Goal: Task Accomplishment & Management: Complete application form

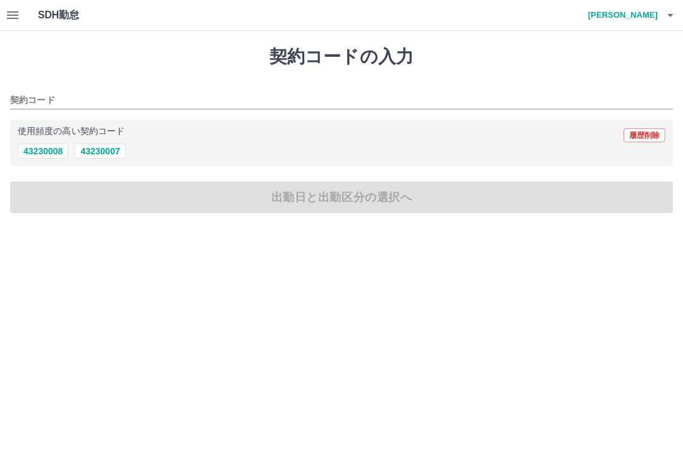
click at [111, 157] on button "43230007" at bounding box center [100, 151] width 51 height 15
type input "********"
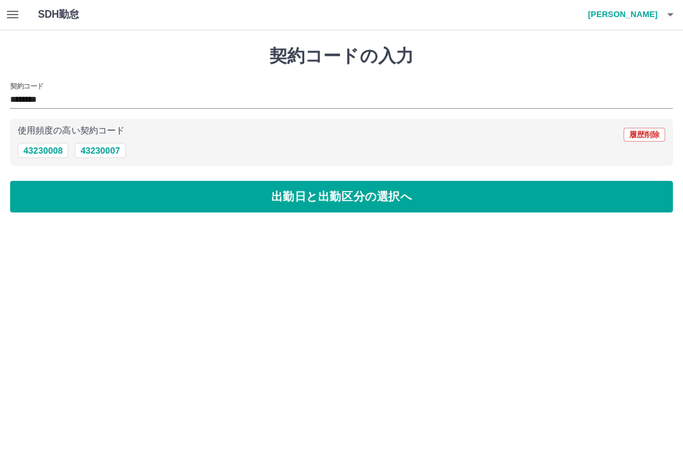
click at [318, 200] on button "出勤日と出勤区分の選択へ" at bounding box center [341, 197] width 663 height 32
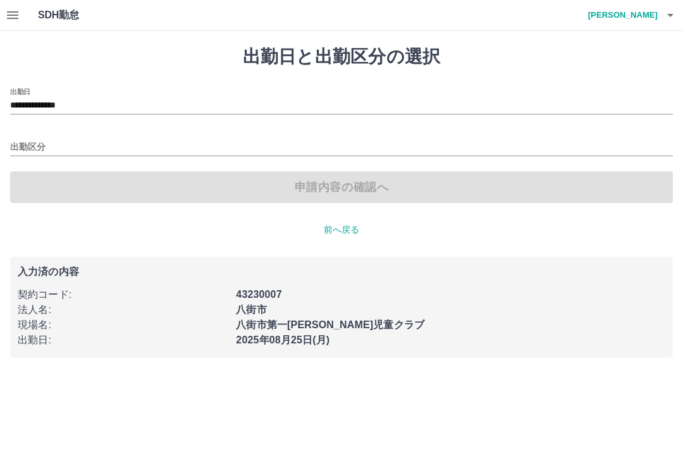
click at [62, 147] on input "出勤区分" at bounding box center [341, 148] width 663 height 16
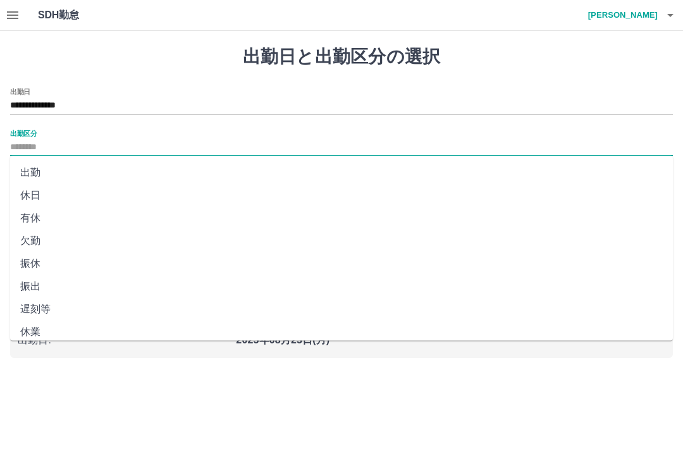
click at [46, 179] on li "出勤" at bounding box center [341, 172] width 663 height 23
type input "**"
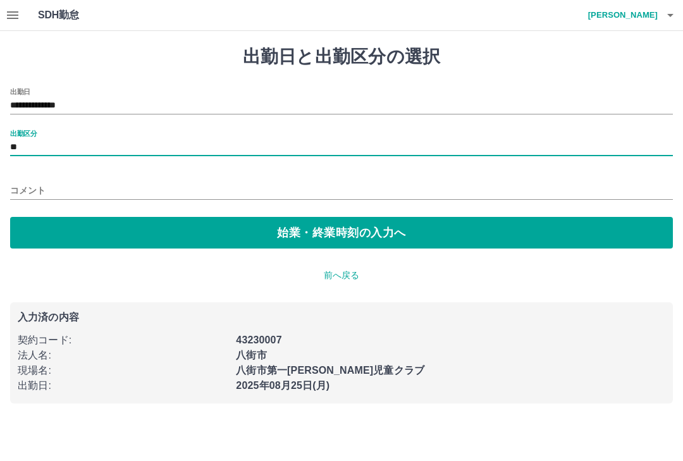
click at [71, 104] on input "**********" at bounding box center [341, 106] width 663 height 16
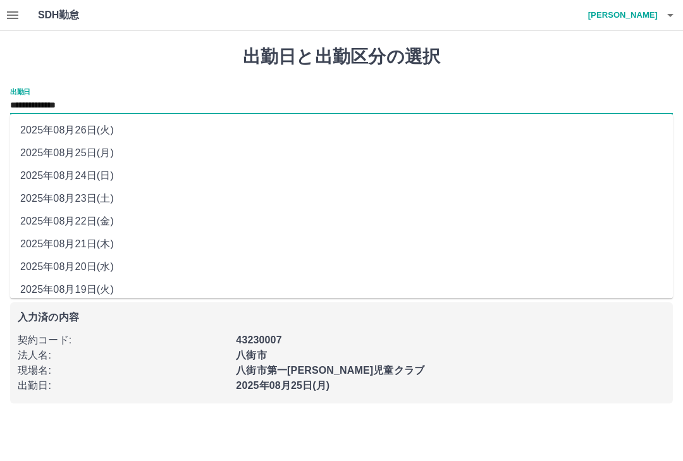
click at [71, 295] on li "2025年08月19日(火)" at bounding box center [341, 289] width 663 height 23
type input "**********"
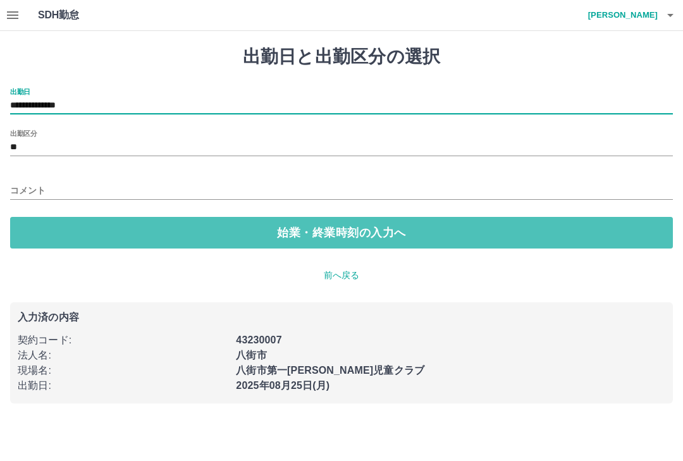
click at [340, 243] on button "始業・終業時刻の入力へ" at bounding box center [341, 233] width 663 height 32
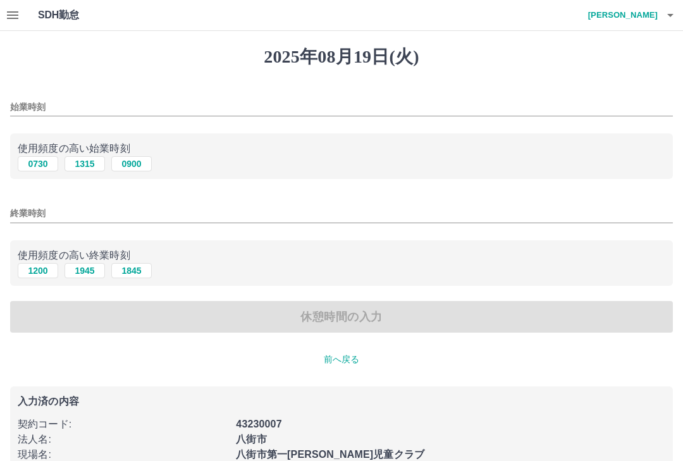
click at [32, 169] on button "0730" at bounding box center [38, 163] width 40 height 15
type input "****"
click at [69, 206] on input "終業時刻" at bounding box center [341, 213] width 663 height 18
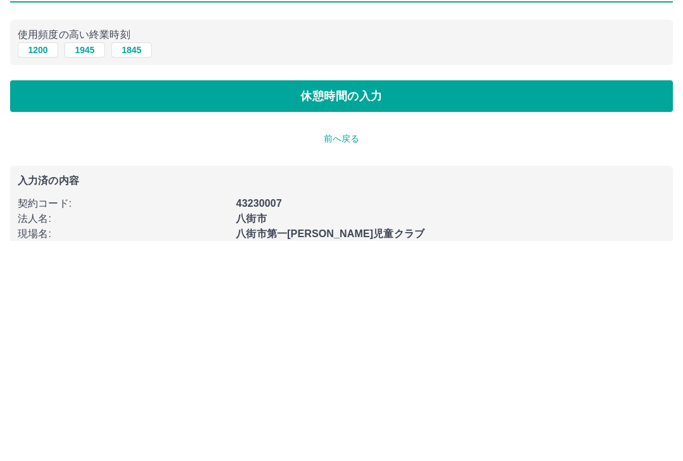
type input "****"
click at [457, 301] on button "休憩時間の入力" at bounding box center [341, 317] width 663 height 32
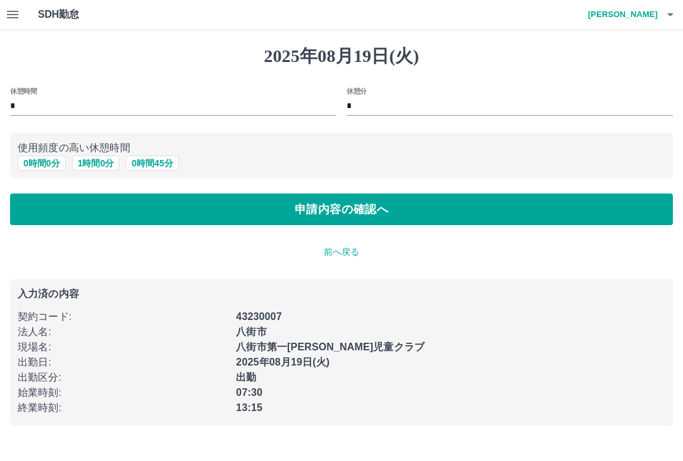
click at [444, 198] on button "申請内容の確認へ" at bounding box center [341, 210] width 663 height 32
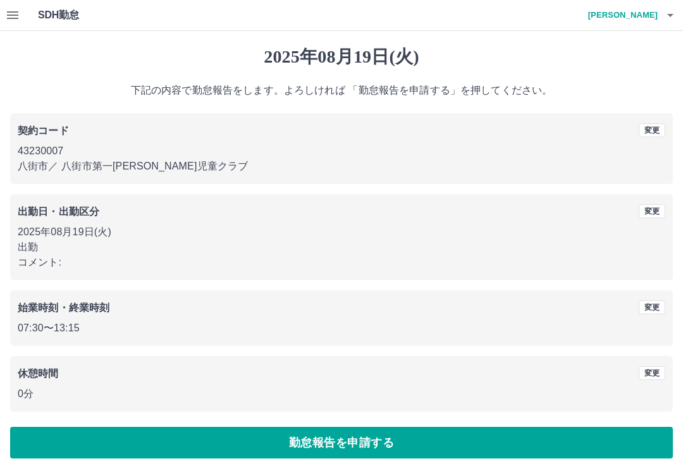
click at [428, 429] on button "勤怠報告を申請する" at bounding box center [341, 443] width 663 height 32
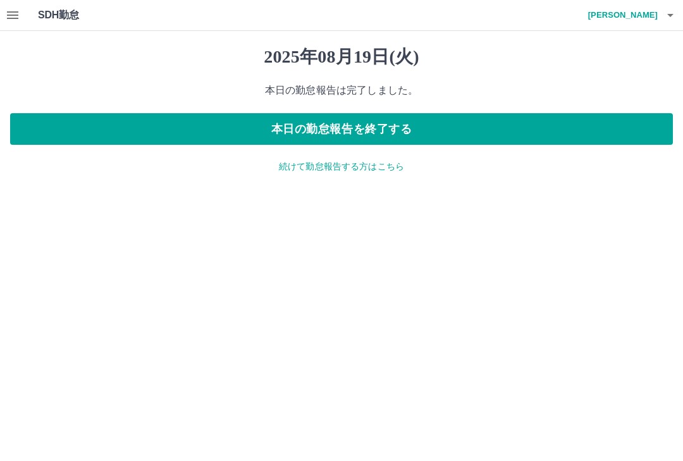
click at [369, 118] on button "本日の勤怠報告を終了する" at bounding box center [341, 129] width 663 height 32
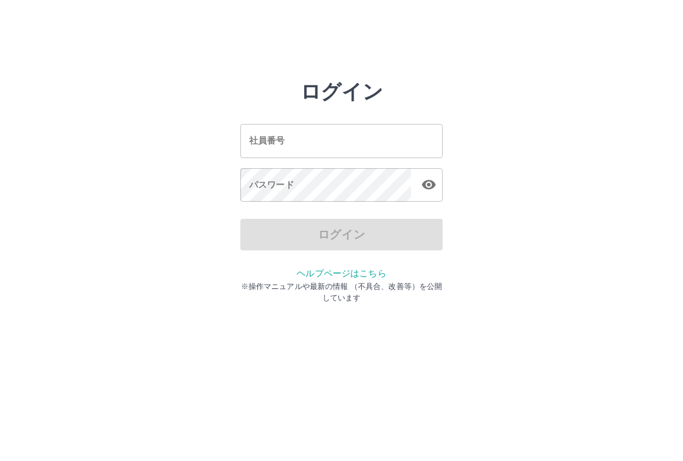
click at [347, 148] on input "社員番号" at bounding box center [341, 141] width 202 height 34
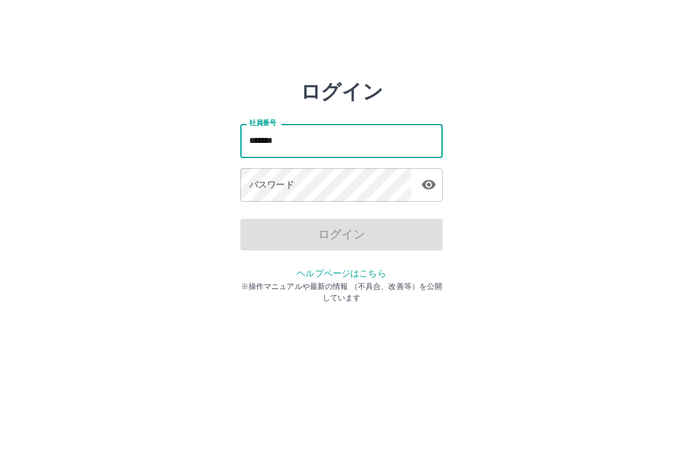
type input "*******"
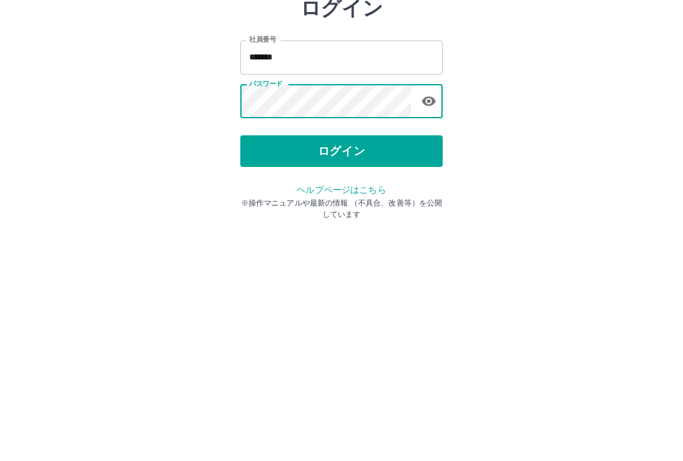
click at [341, 219] on button "ログイン" at bounding box center [341, 235] width 202 height 32
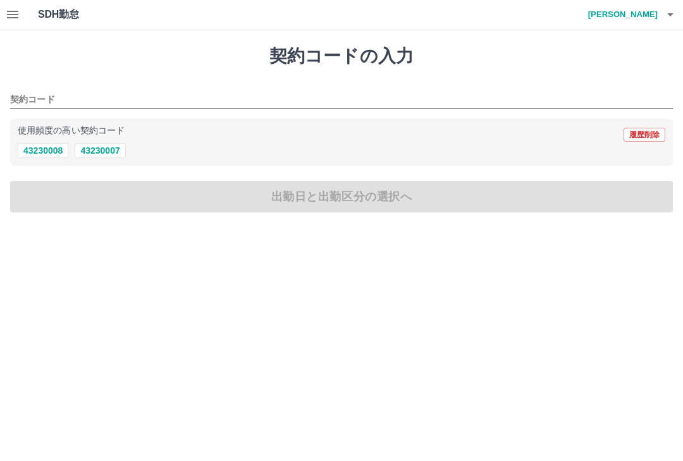
click at [45, 156] on button "43230008" at bounding box center [43, 151] width 51 height 15
type input "********"
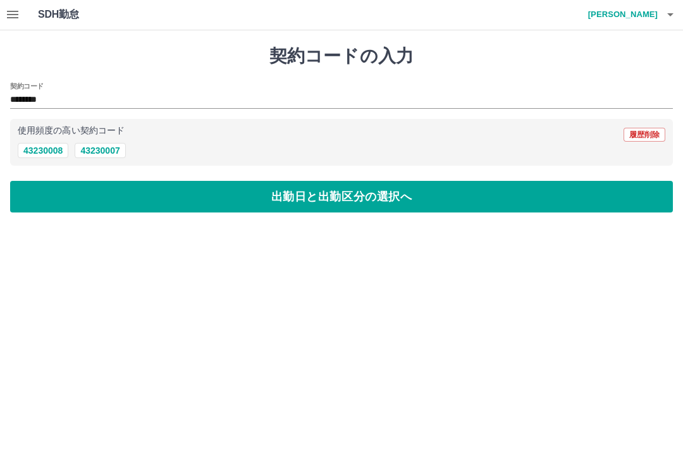
click at [326, 212] on button "出勤日と出勤区分の選択へ" at bounding box center [341, 197] width 663 height 32
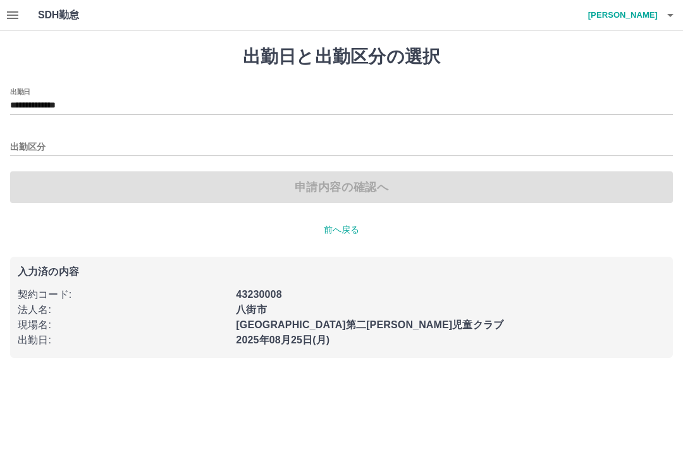
click at [52, 151] on input "出勤区分" at bounding box center [341, 148] width 663 height 16
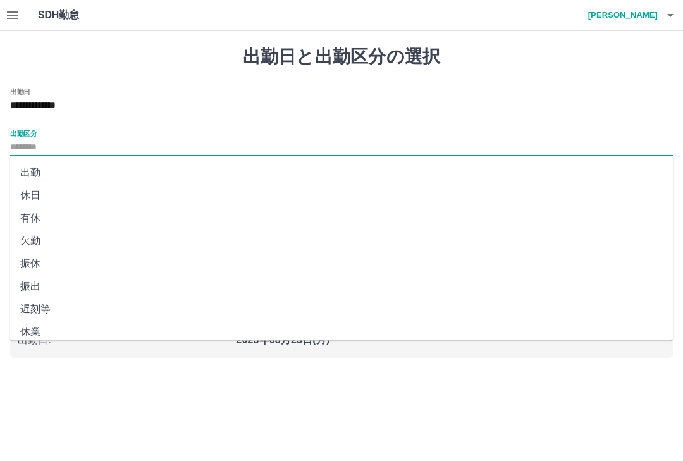
click at [61, 101] on input "**********" at bounding box center [341, 106] width 663 height 16
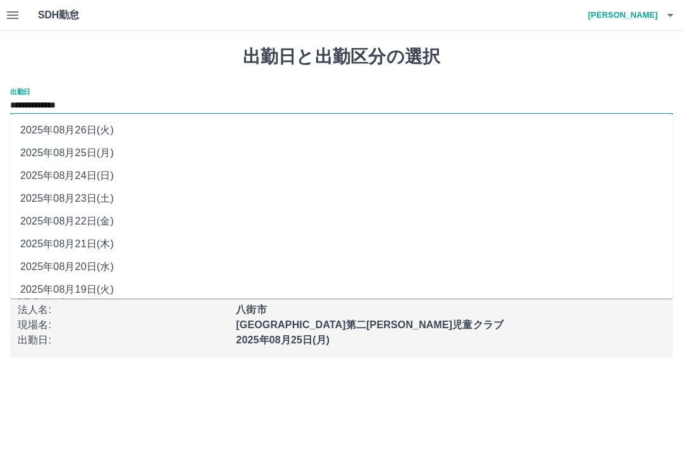
click at [82, 244] on li "2025年08月21日(木)" at bounding box center [341, 244] width 663 height 23
type input "**********"
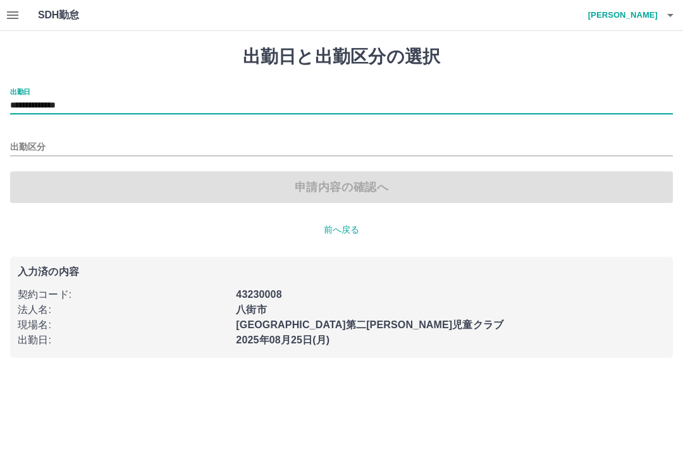
click at [71, 144] on input "出勤区分" at bounding box center [341, 148] width 663 height 16
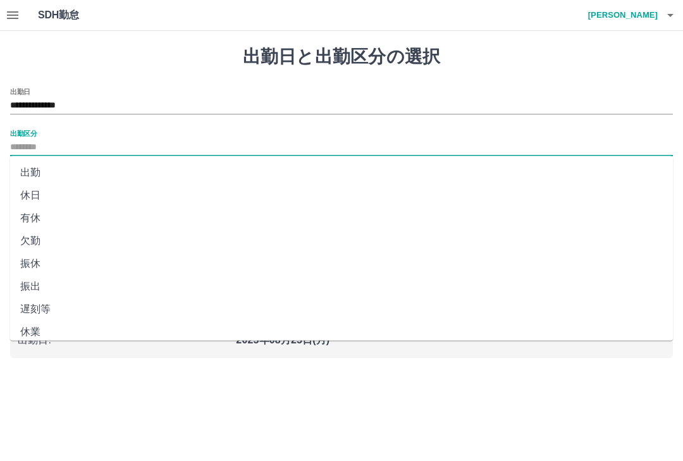
click at [46, 178] on li "出勤" at bounding box center [341, 172] width 663 height 23
type input "**"
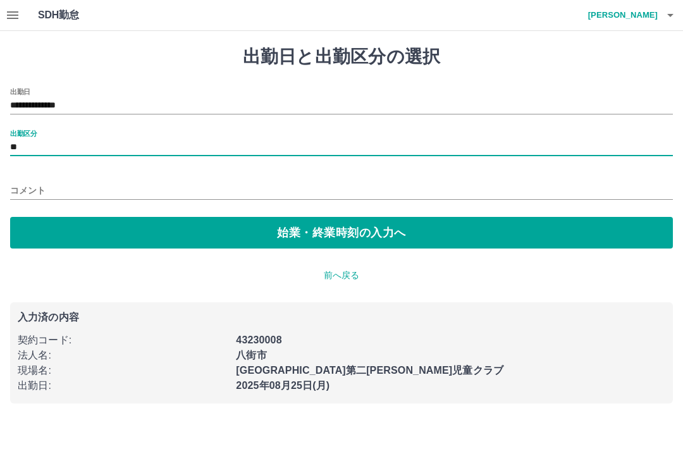
click at [283, 238] on button "始業・終業時刻の入力へ" at bounding box center [341, 233] width 663 height 32
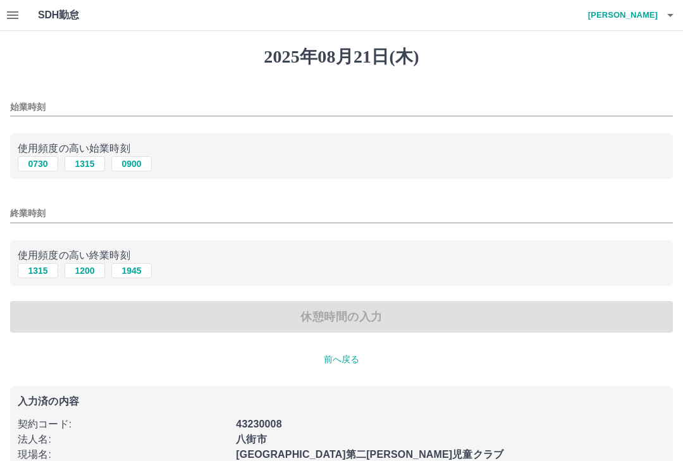
click at [35, 169] on button "0730" at bounding box center [38, 163] width 40 height 15
type input "****"
click at [33, 271] on button "1315" at bounding box center [38, 270] width 40 height 15
type input "****"
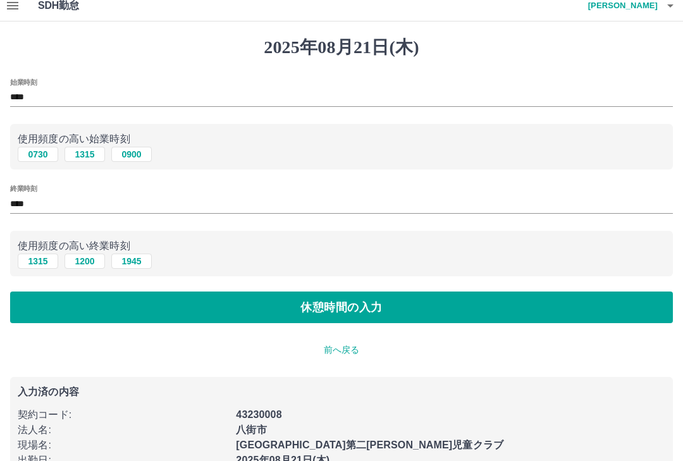
scroll to position [9, 0]
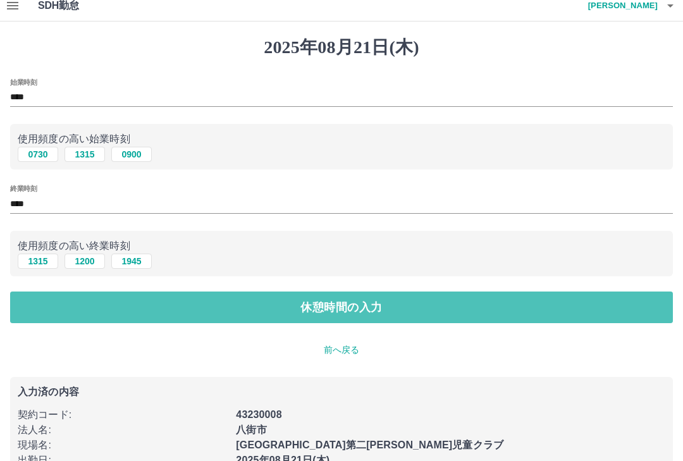
click at [297, 311] on button "休憩時間の入力" at bounding box center [341, 308] width 663 height 32
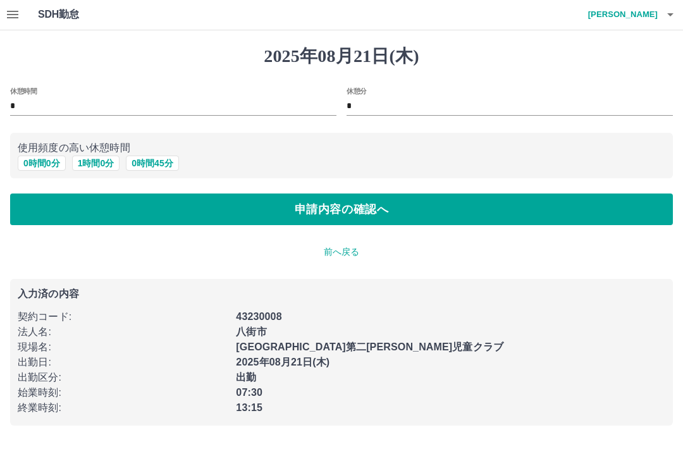
click at [331, 212] on button "申請内容の確認へ" at bounding box center [341, 210] width 663 height 32
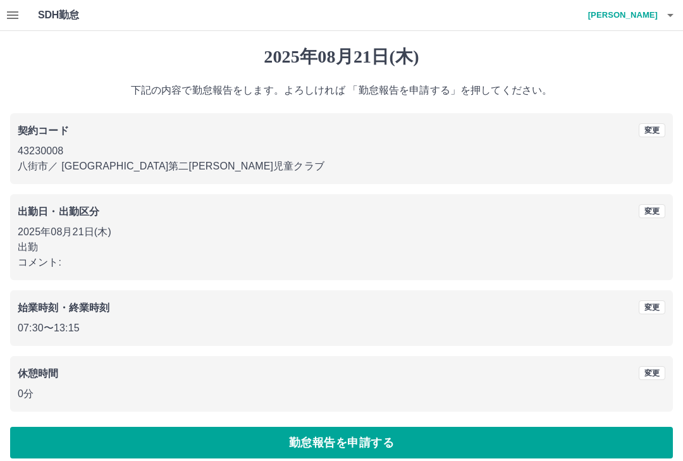
scroll to position [12, 0]
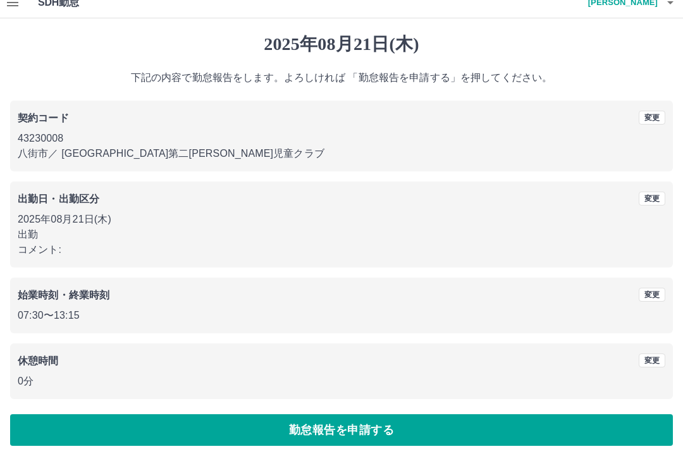
click at [405, 416] on button "勤怠報告を申請する" at bounding box center [341, 431] width 663 height 32
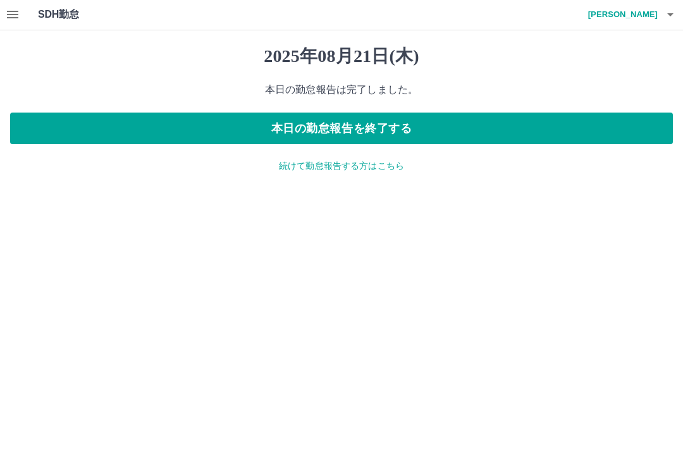
click at [346, 114] on button "本日の勤怠報告を終了する" at bounding box center [341, 129] width 663 height 32
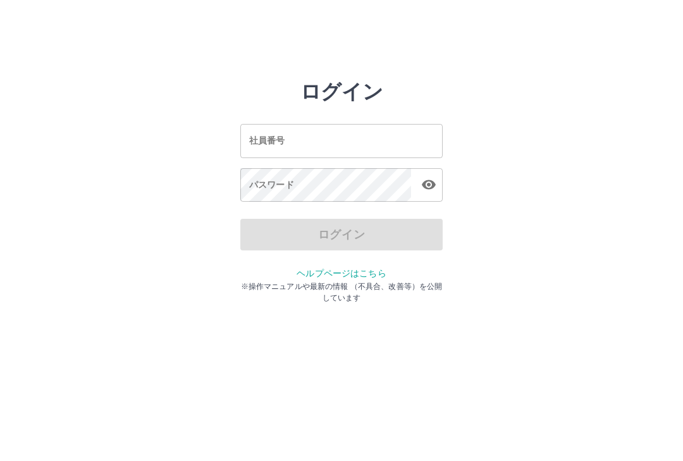
click at [294, 150] on input "社員番号" at bounding box center [341, 141] width 202 height 34
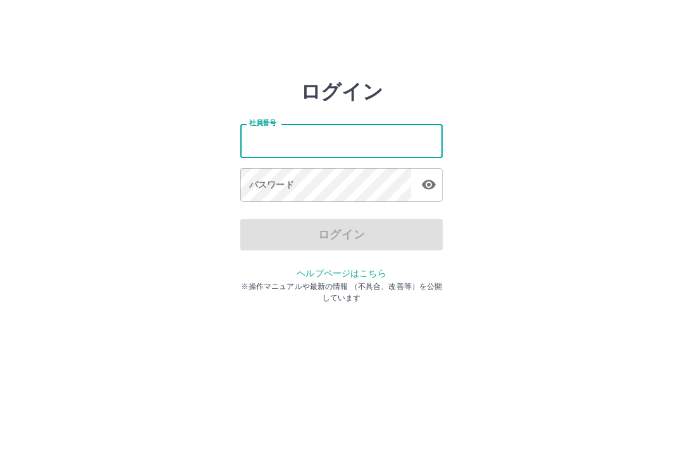
click at [293, 149] on input "社員番号" at bounding box center [341, 141] width 202 height 34
type input "*******"
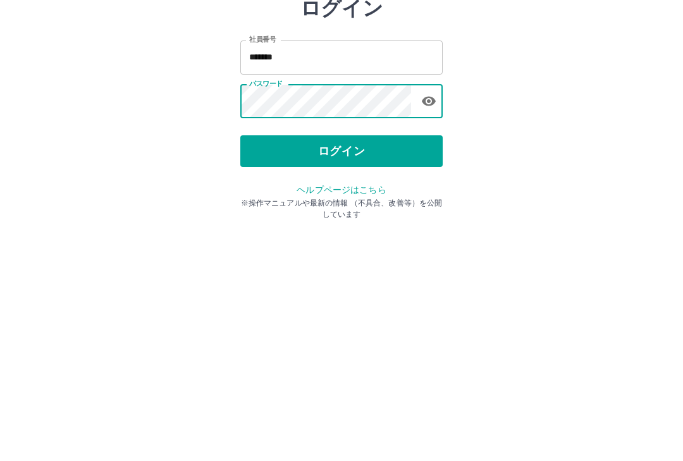
click at [379, 219] on button "ログイン" at bounding box center [341, 235] width 202 height 32
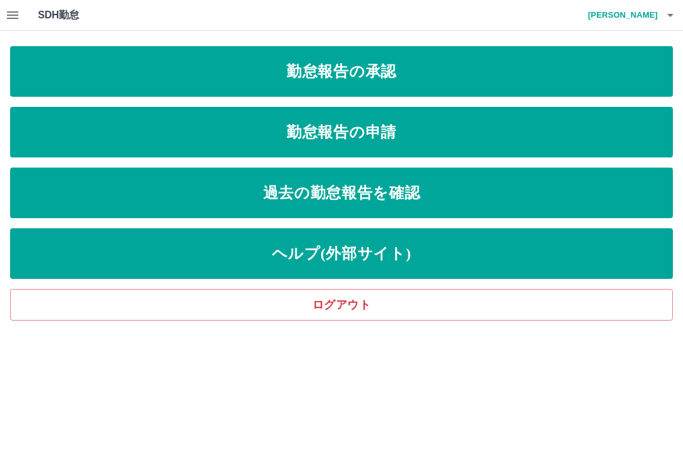
click at [522, 85] on link "勤怠報告の承認" at bounding box center [341, 71] width 663 height 51
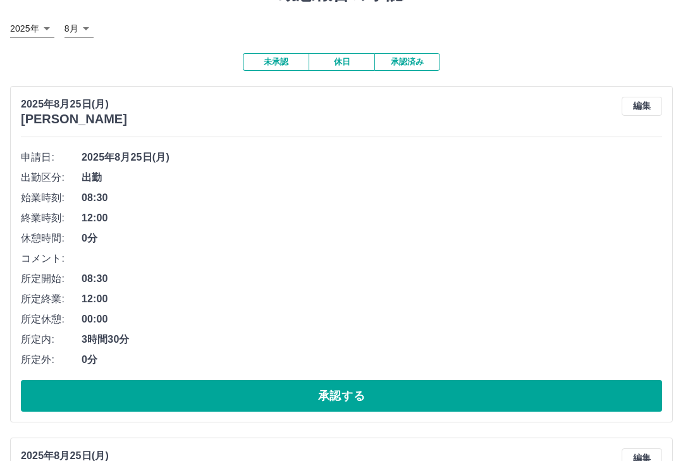
scroll to position [63, 0]
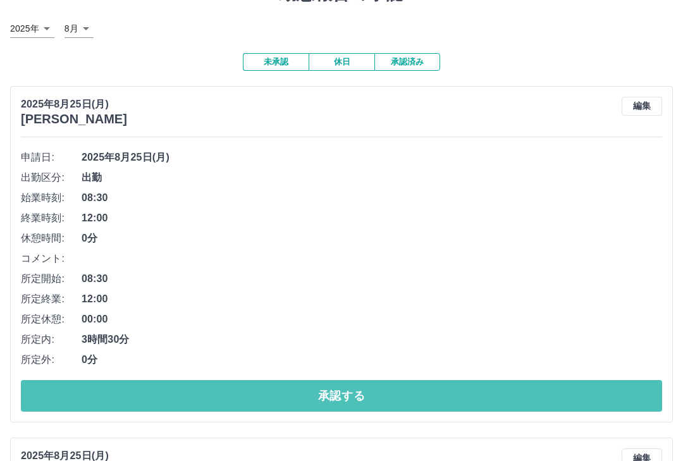
click at [378, 402] on button "承認する" at bounding box center [341, 396] width 641 height 32
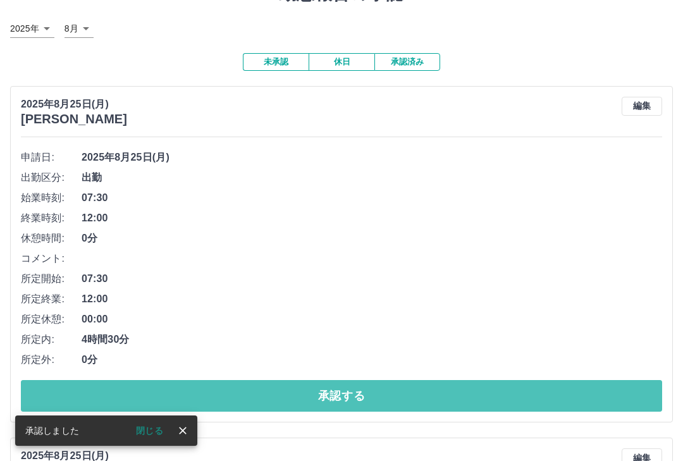
click at [436, 399] on button "承認する" at bounding box center [341, 396] width 641 height 32
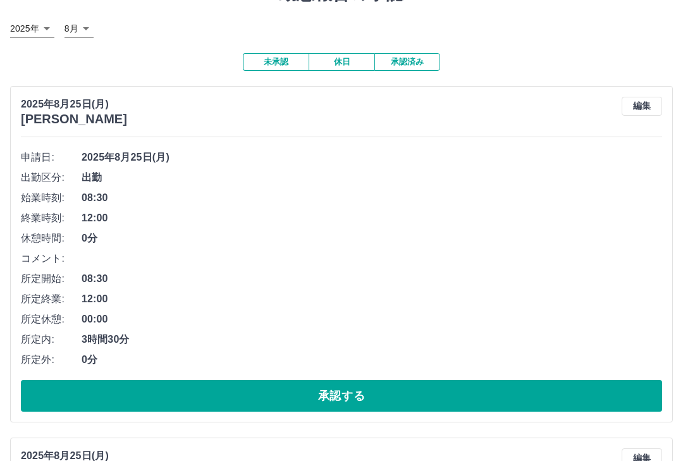
click at [440, 399] on button "承認する" at bounding box center [341, 396] width 641 height 32
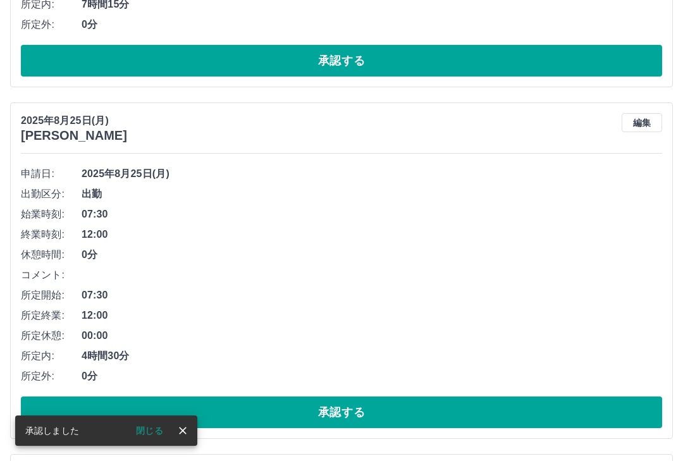
scroll to position [399, 0]
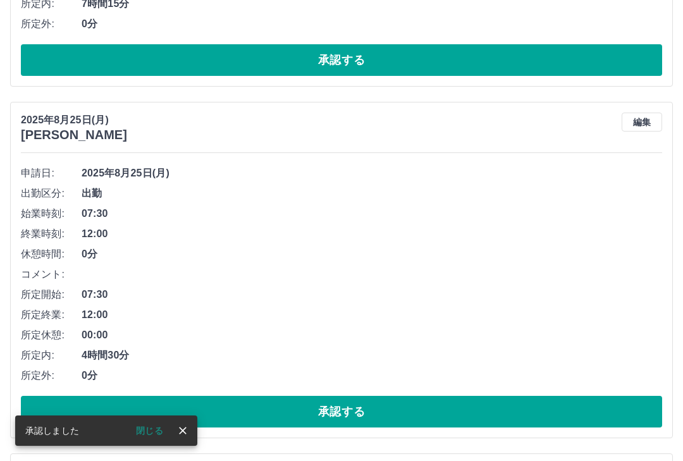
click at [432, 420] on button "承認する" at bounding box center [341, 412] width 641 height 32
click at [434, 409] on button "承認する" at bounding box center [341, 412] width 641 height 32
click at [434, 405] on button "承認する" at bounding box center [341, 412] width 641 height 32
click at [440, 409] on button "承認する" at bounding box center [341, 412] width 641 height 32
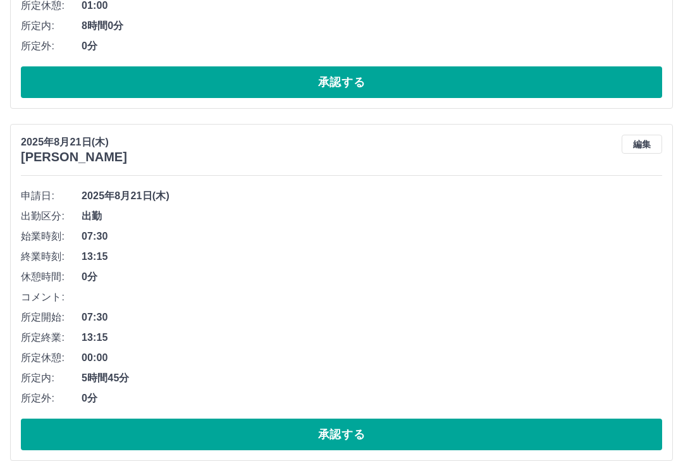
scroll to position [728, 0]
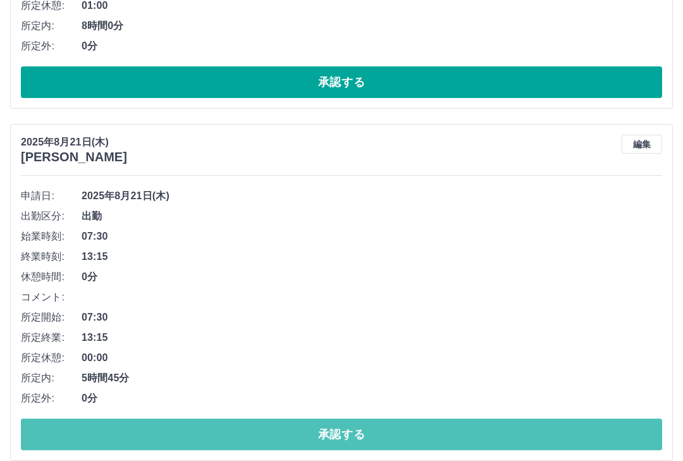
click at [370, 427] on button "承認する" at bounding box center [341, 435] width 641 height 32
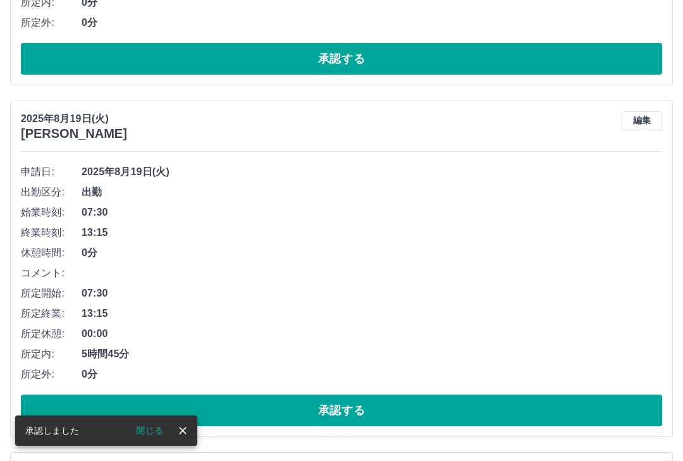
scroll to position [1044, 0]
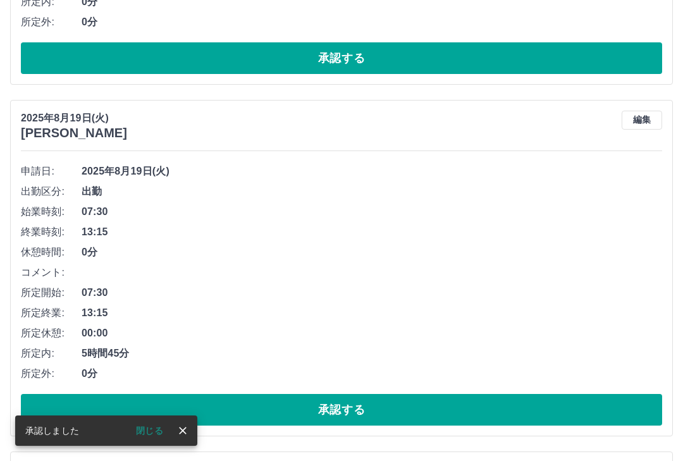
click at [376, 416] on button "承認する" at bounding box center [341, 410] width 641 height 32
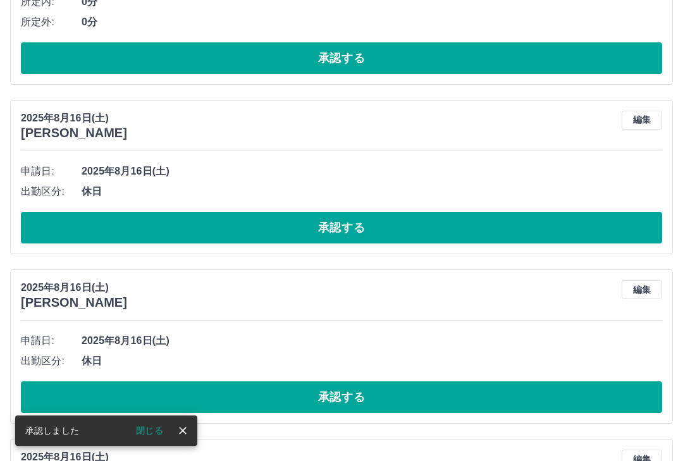
click at [373, 402] on button "承認する" at bounding box center [341, 397] width 641 height 32
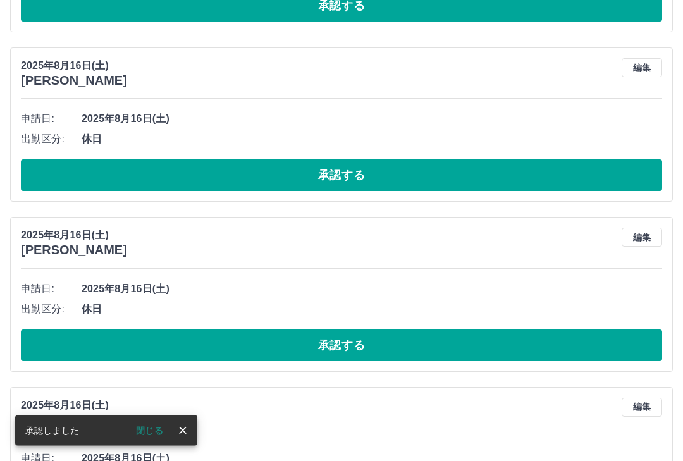
scroll to position [1775, 0]
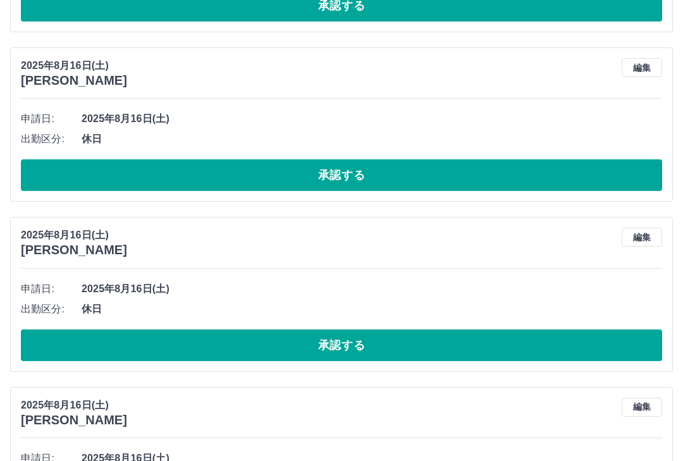
click at [359, 343] on button "承認する" at bounding box center [341, 345] width 641 height 32
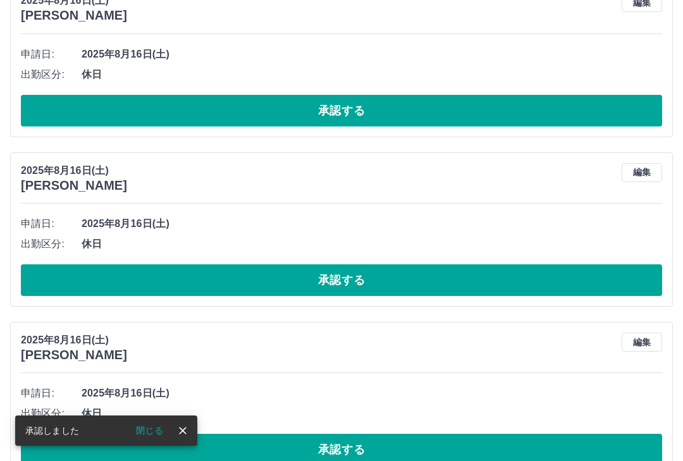
scroll to position [2076, 0]
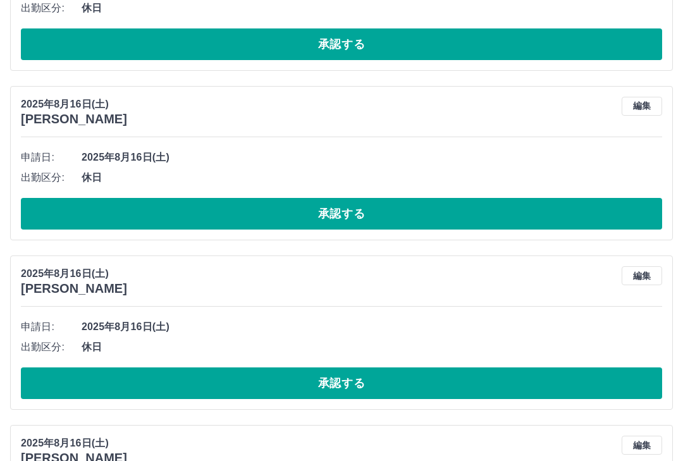
click at [381, 390] on button "承認する" at bounding box center [341, 383] width 641 height 32
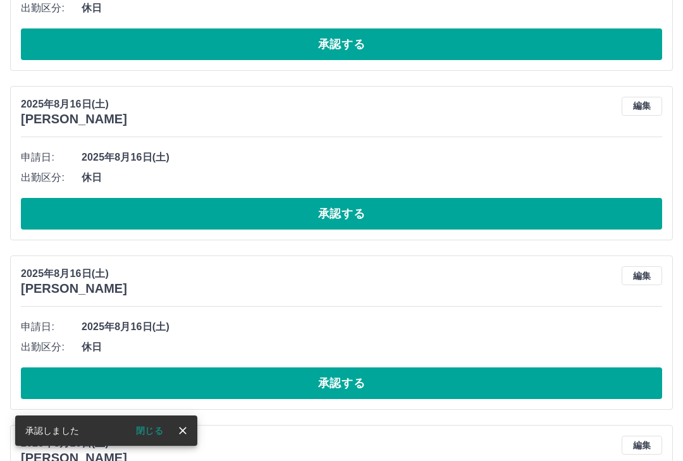
click at [379, 381] on button "承認する" at bounding box center [341, 383] width 641 height 32
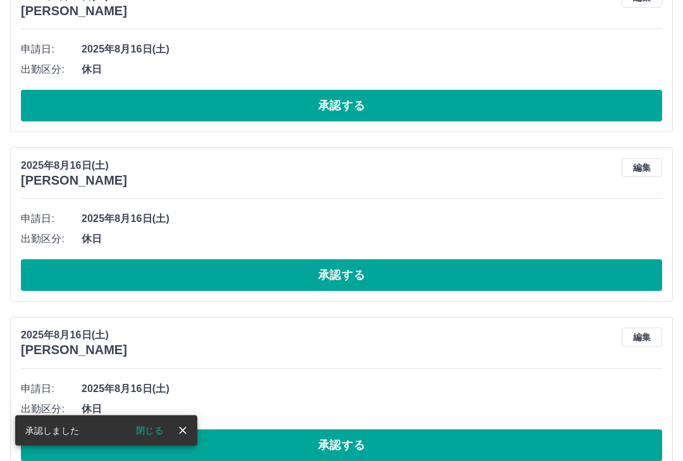
scroll to position [2185, 0]
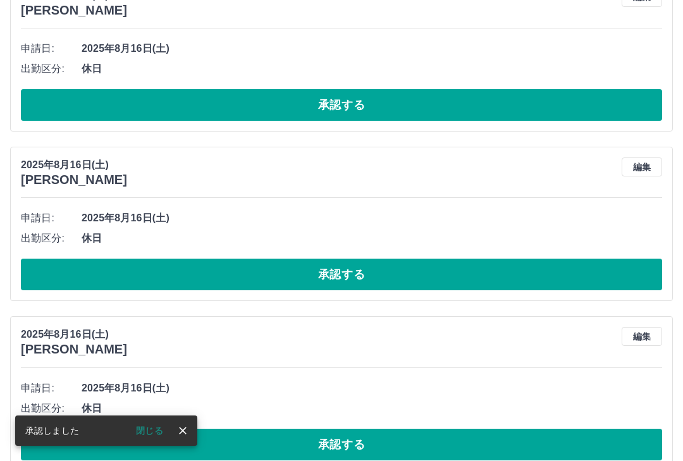
click at [382, 443] on button "承認する" at bounding box center [341, 445] width 641 height 32
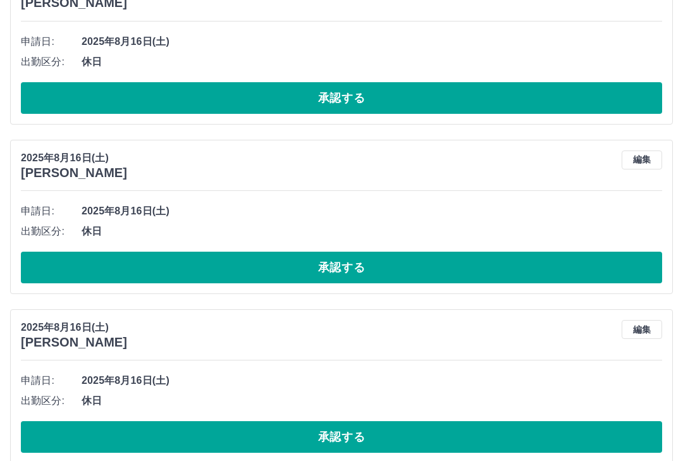
scroll to position [3040, 0]
click at [379, 434] on button "承認する" at bounding box center [341, 437] width 641 height 32
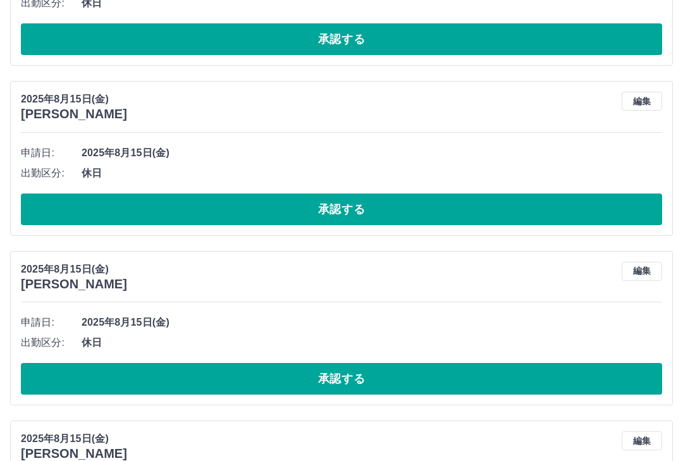
scroll to position [3437, 0]
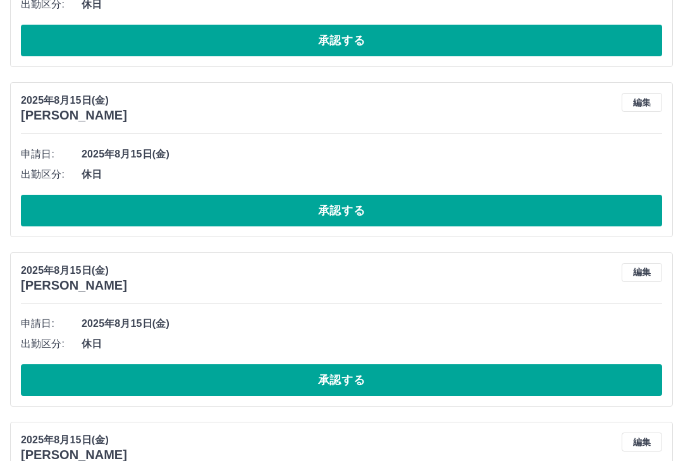
click at [372, 380] on button "承認する" at bounding box center [341, 380] width 641 height 32
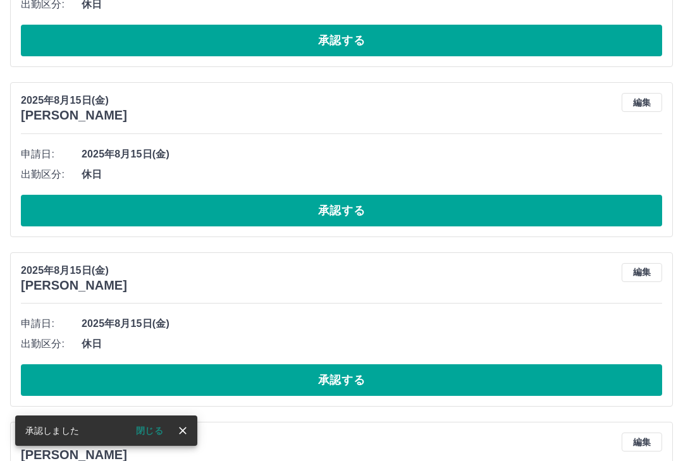
click at [376, 376] on button "承認する" at bounding box center [341, 380] width 641 height 32
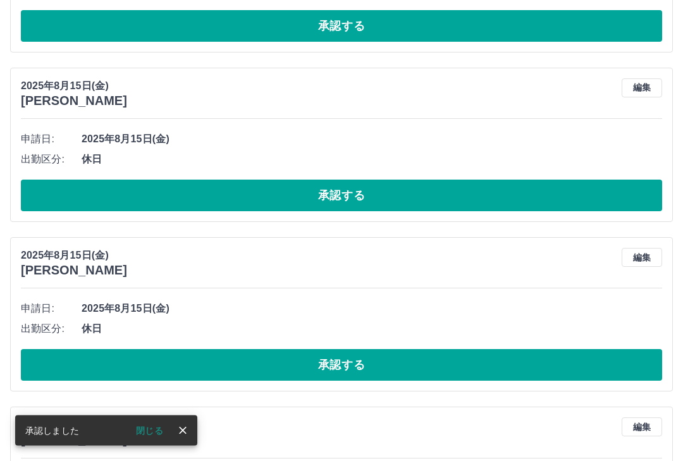
scroll to position [3622, 0]
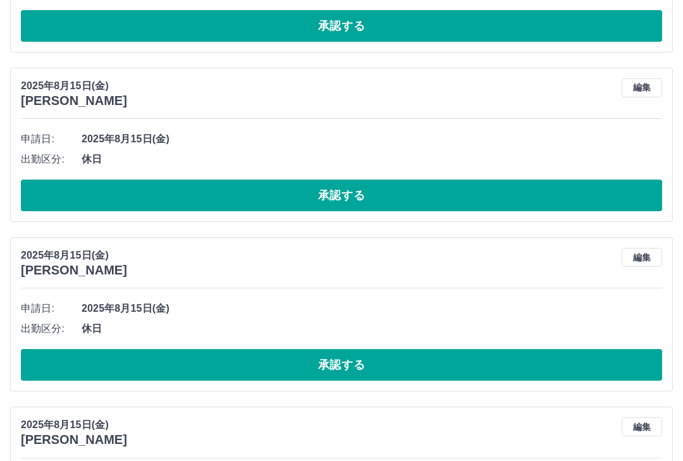
click at [376, 367] on button "承認する" at bounding box center [341, 365] width 641 height 32
click at [355, 364] on button "承認する" at bounding box center [341, 365] width 641 height 32
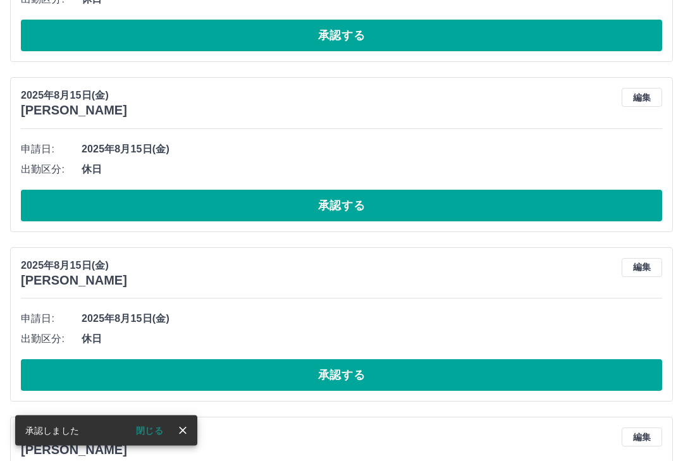
scroll to position [3951, 0]
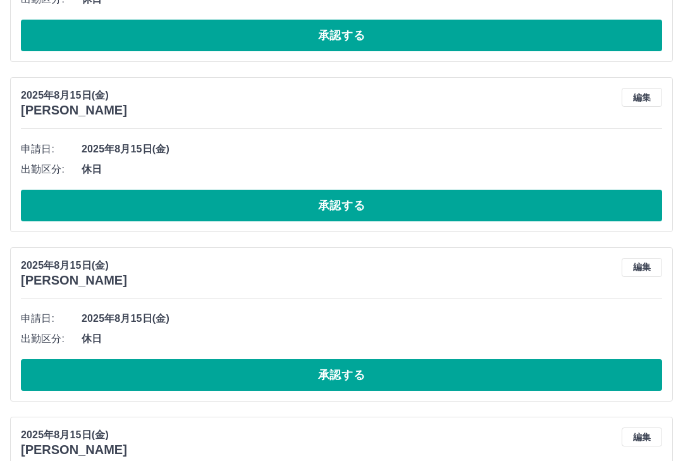
click at [375, 370] on button "承認する" at bounding box center [341, 375] width 641 height 32
click at [372, 372] on button "承認する" at bounding box center [341, 375] width 641 height 32
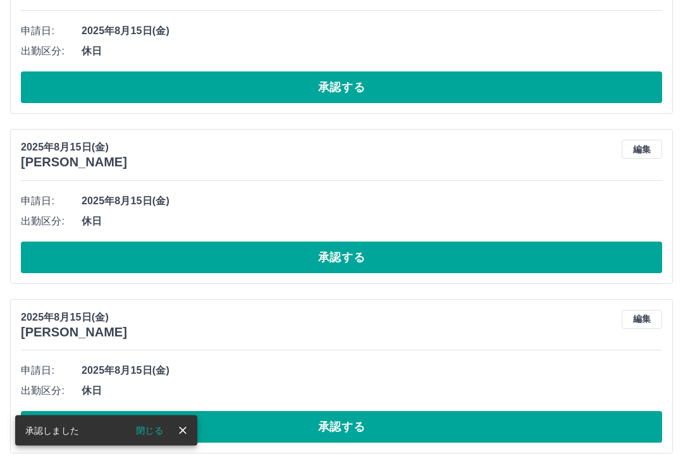
scroll to position [4433, 0]
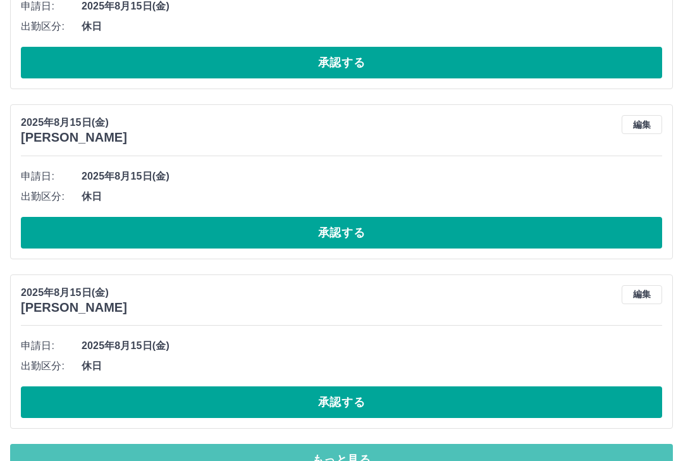
click at [364, 455] on button "もっと見る" at bounding box center [341, 460] width 663 height 32
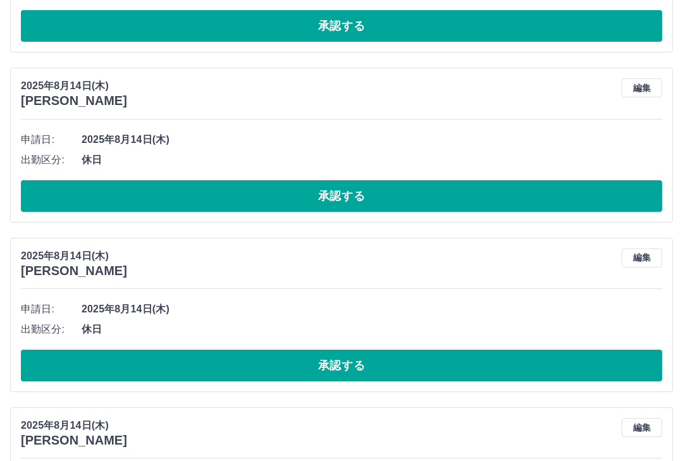
scroll to position [4978, 0]
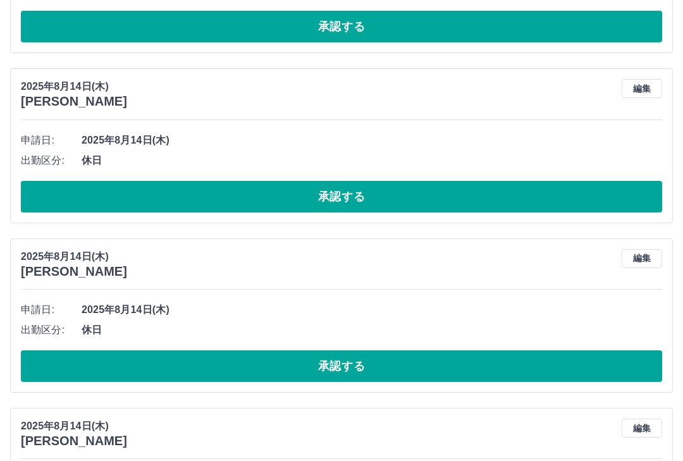
click at [369, 360] on button "承認する" at bounding box center [341, 366] width 641 height 32
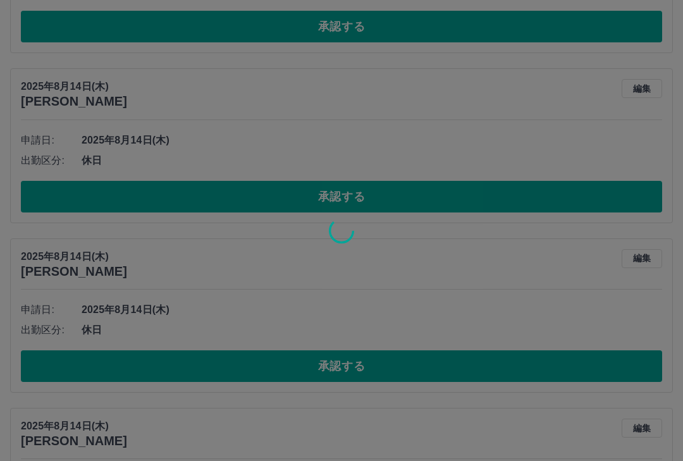
scroll to position [4433, 0]
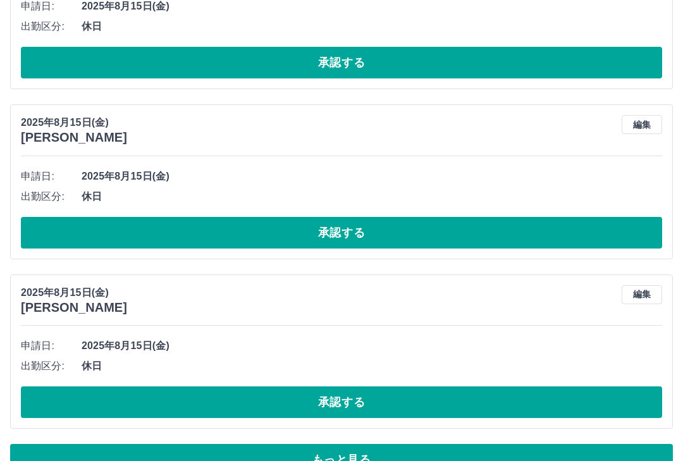
click at [359, 460] on button "もっと見る" at bounding box center [341, 460] width 663 height 32
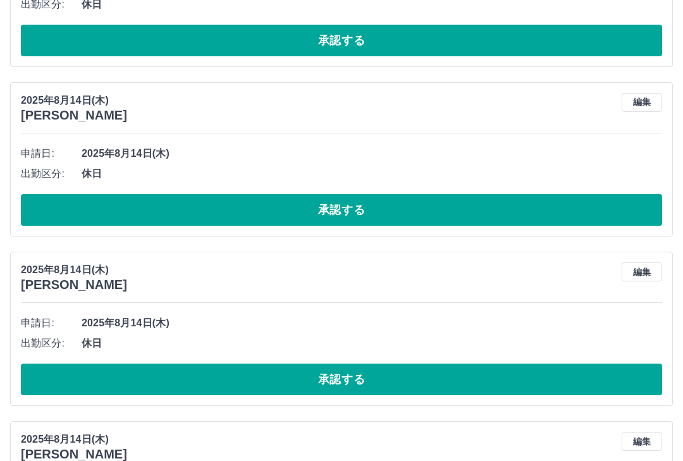
scroll to position [5134, 0]
click at [372, 373] on button "承認する" at bounding box center [341, 380] width 641 height 32
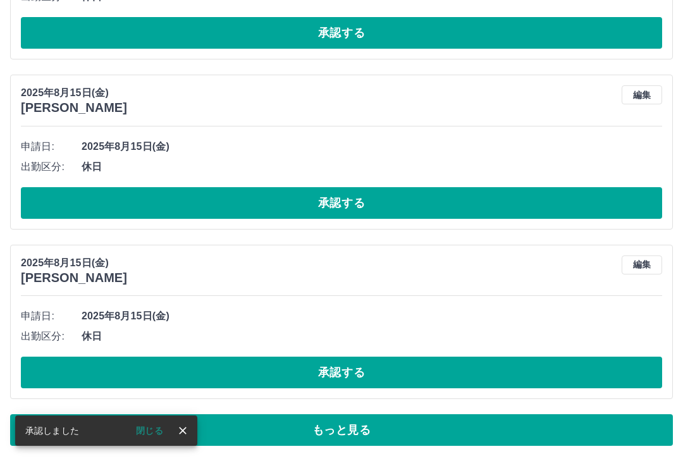
scroll to position [4433, 0]
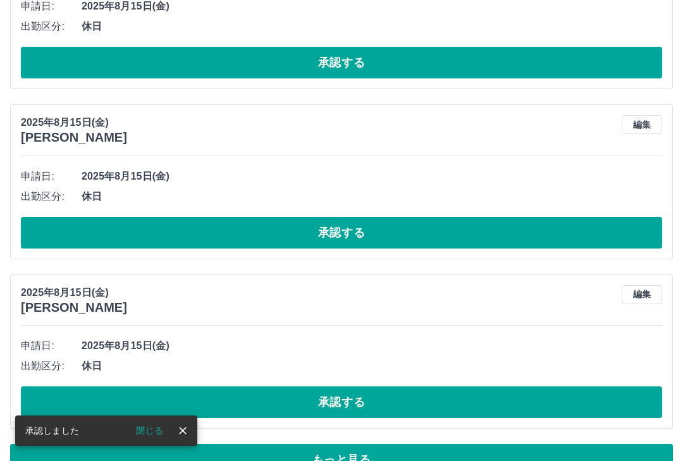
click at [365, 460] on button "もっと見る" at bounding box center [341, 460] width 663 height 32
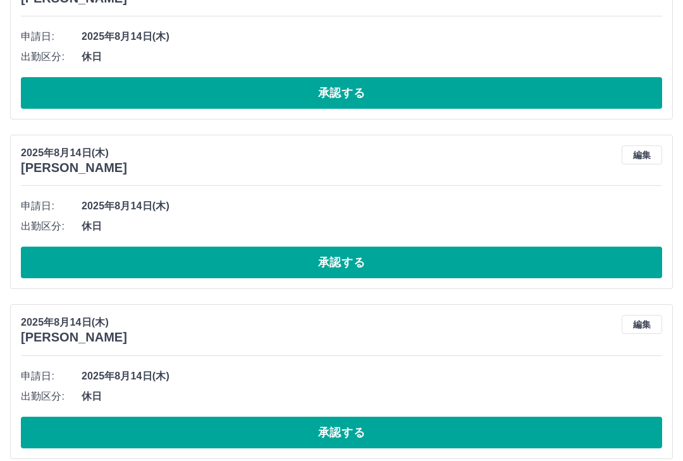
scroll to position [5251, 0]
click at [388, 433] on button "承認する" at bounding box center [341, 433] width 641 height 32
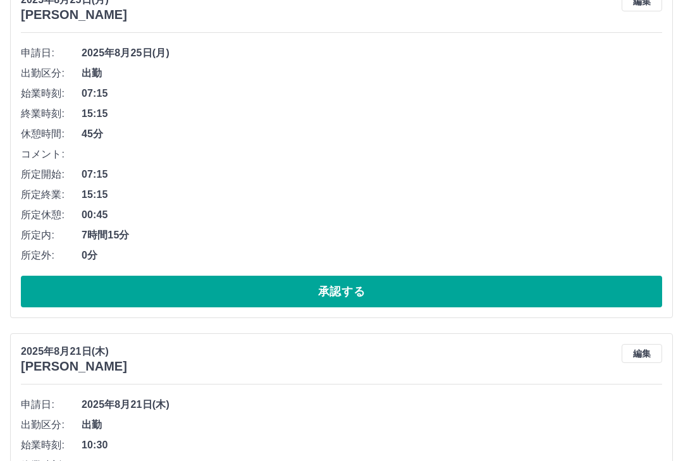
scroll to position [152, 0]
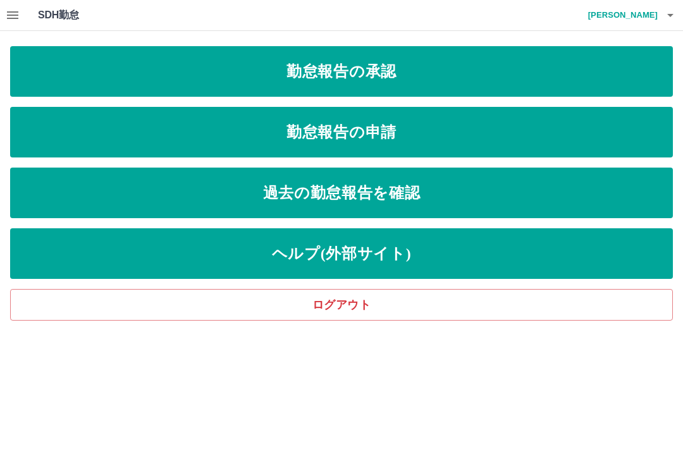
click at [9, 22] on icon "button" at bounding box center [12, 15] width 15 height 15
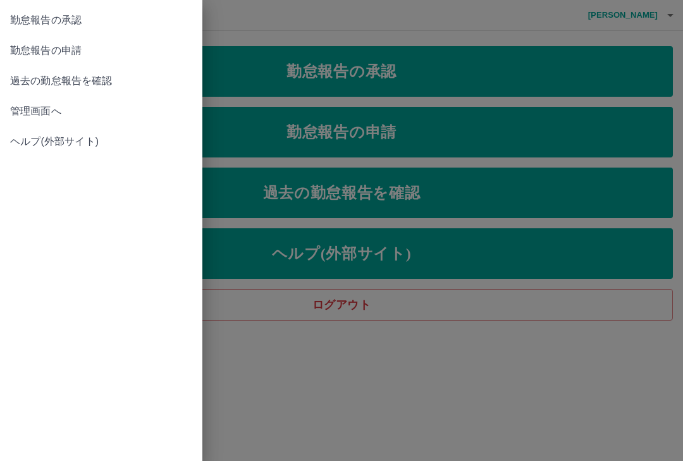
click at [54, 114] on span "管理画面へ" at bounding box center [101, 111] width 182 height 15
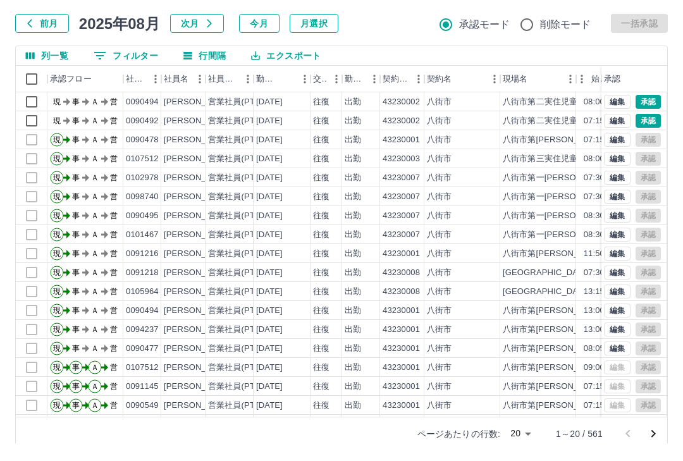
scroll to position [51, 0]
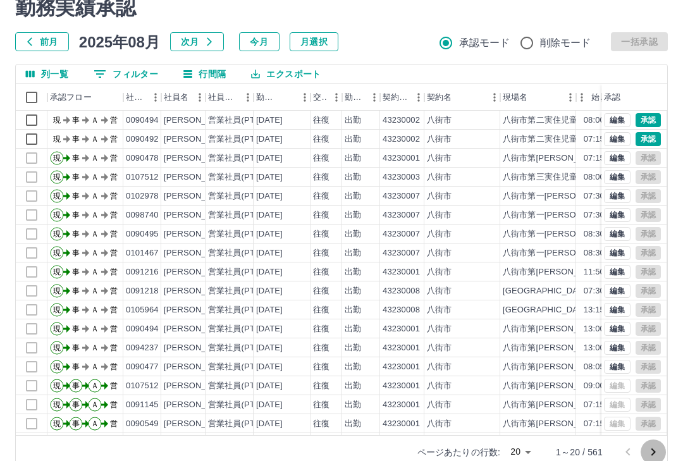
click at [651, 453] on icon "次のページへ" at bounding box center [653, 452] width 15 height 15
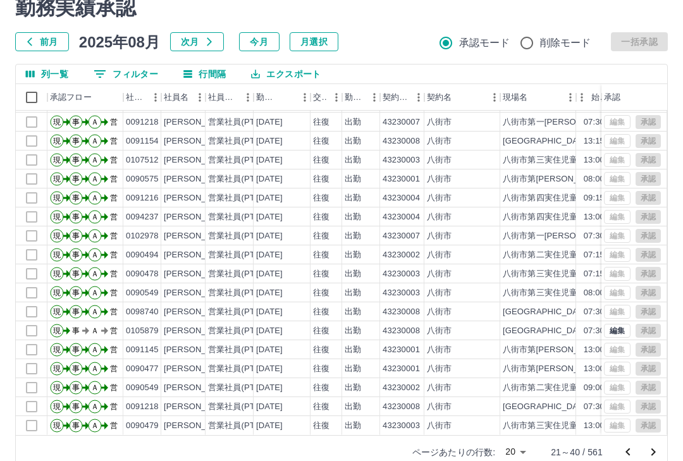
scroll to position [55, 0]
click at [655, 452] on icon "次のページへ" at bounding box center [653, 452] width 4 height 8
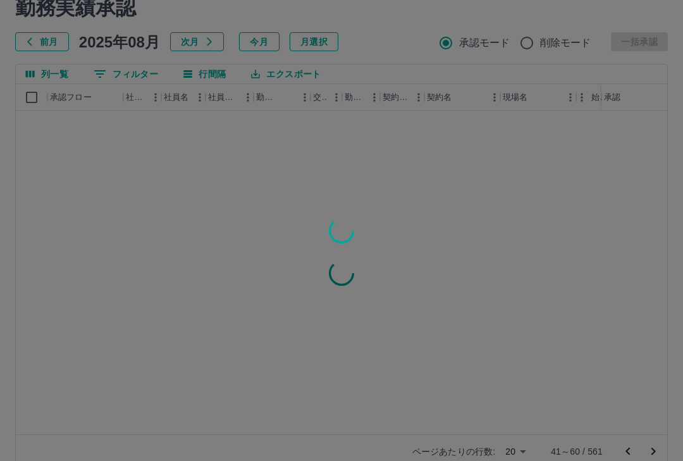
scroll to position [0, 0]
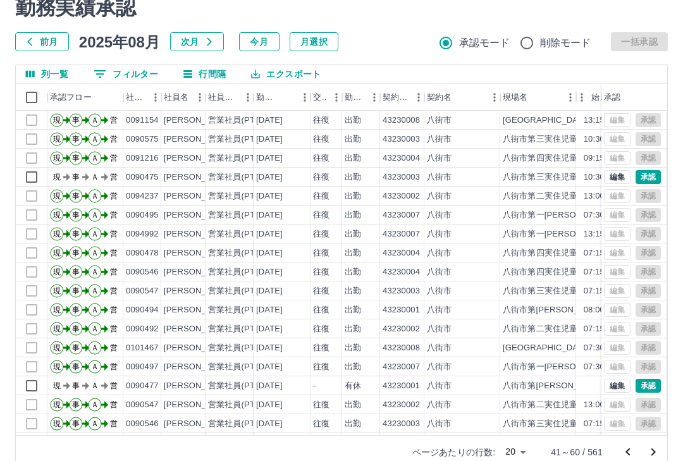
click at [652, 453] on icon "次のページへ" at bounding box center [653, 452] width 15 height 15
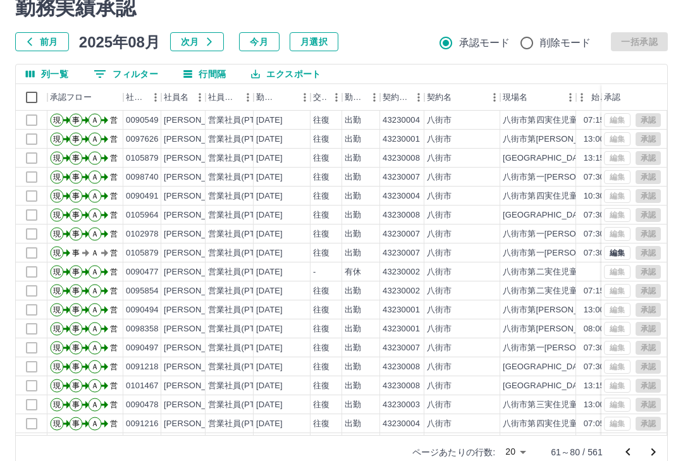
click at [655, 456] on icon "次のページへ" at bounding box center [653, 452] width 15 height 15
click at [657, 451] on icon "次のページへ" at bounding box center [653, 452] width 15 height 15
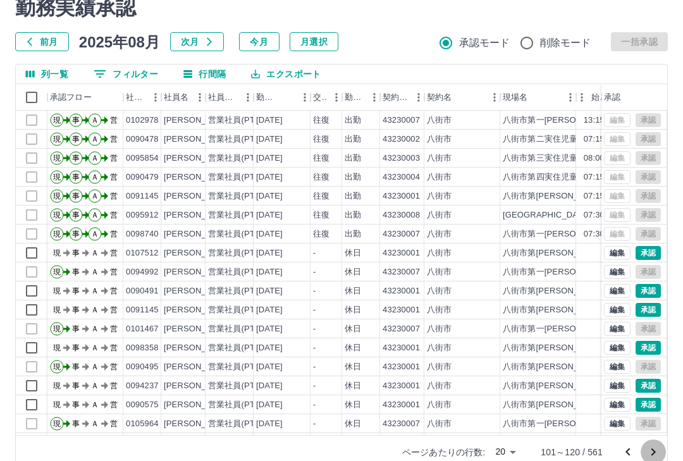
click at [659, 459] on icon "次のページへ" at bounding box center [653, 452] width 15 height 15
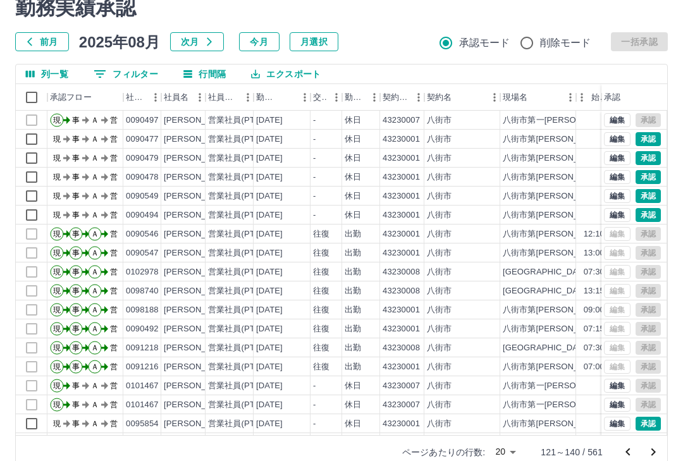
click at [653, 455] on icon "次のページへ" at bounding box center [653, 452] width 15 height 15
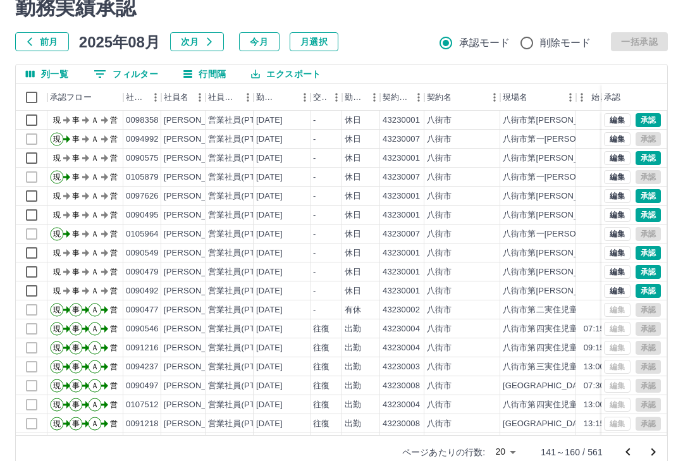
click at [655, 456] on icon "次のページへ" at bounding box center [653, 452] width 15 height 15
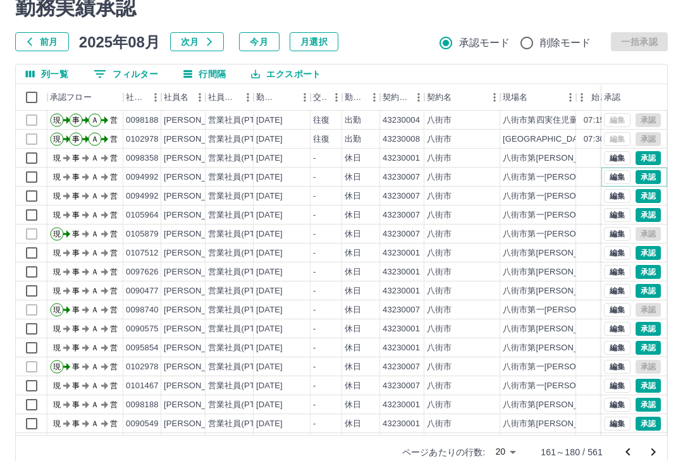
click at [656, 181] on button "承認" at bounding box center [648, 177] width 25 height 14
click at [653, 200] on button "承認" at bounding box center [648, 196] width 25 height 14
click at [658, 382] on button "承認" at bounding box center [648, 386] width 25 height 14
click at [650, 220] on button "承認" at bounding box center [648, 215] width 25 height 14
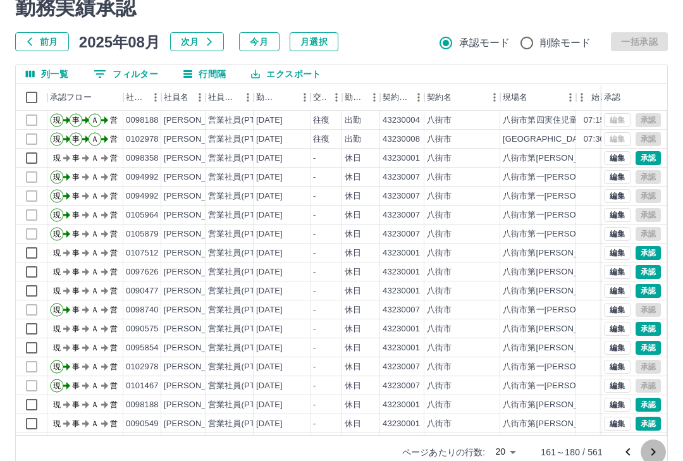
click at [658, 455] on icon "次のページへ" at bounding box center [653, 452] width 15 height 15
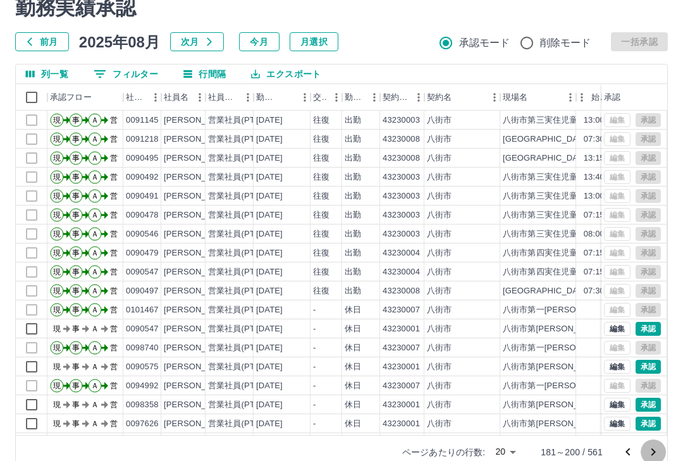
click at [656, 452] on icon "次のページへ" at bounding box center [653, 452] width 15 height 15
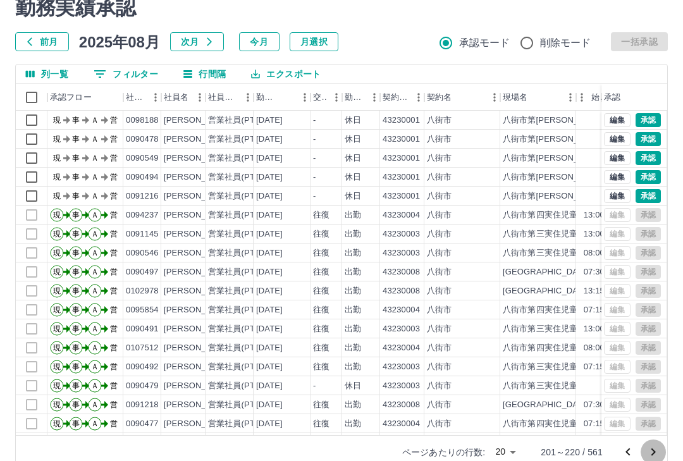
click at [654, 455] on icon "次のページへ" at bounding box center [653, 452] width 15 height 15
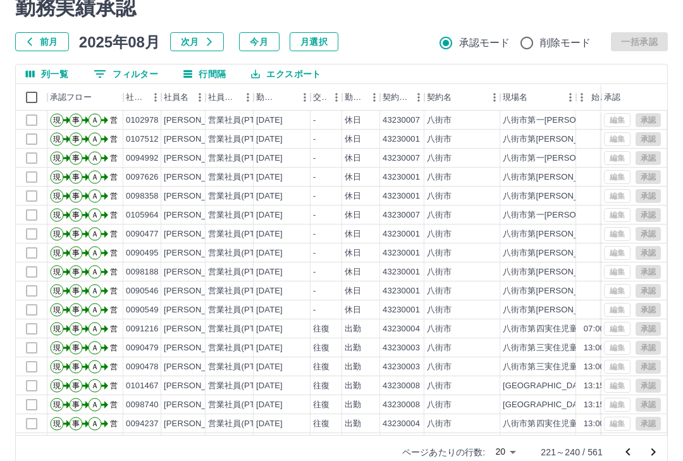
click at [655, 455] on icon "次のページへ" at bounding box center [653, 452] width 15 height 15
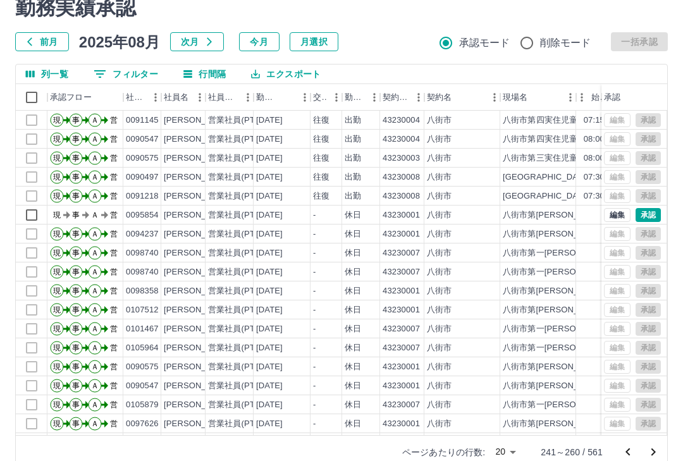
click at [654, 455] on icon "次のページへ" at bounding box center [653, 452] width 15 height 15
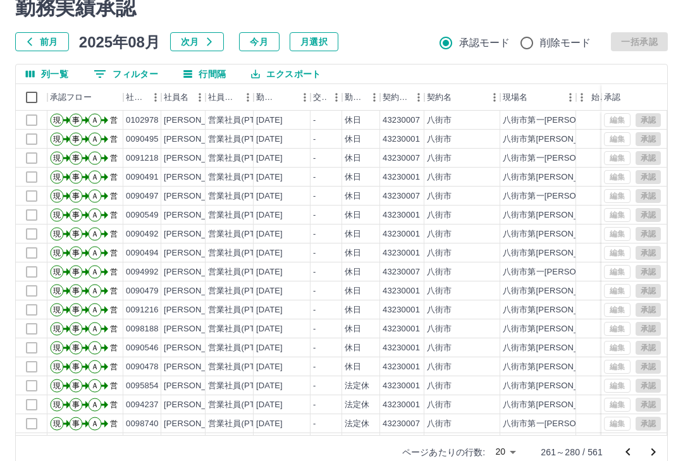
click at [654, 456] on icon "次のページへ" at bounding box center [653, 452] width 15 height 15
click at [658, 455] on icon "次のページへ" at bounding box center [653, 452] width 15 height 15
click at [653, 455] on icon "次のページへ" at bounding box center [653, 452] width 15 height 15
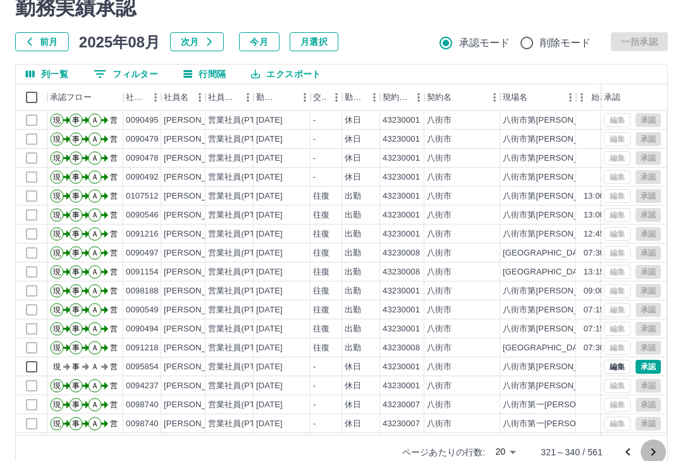
click at [656, 455] on icon "次のページへ" at bounding box center [653, 452] width 15 height 15
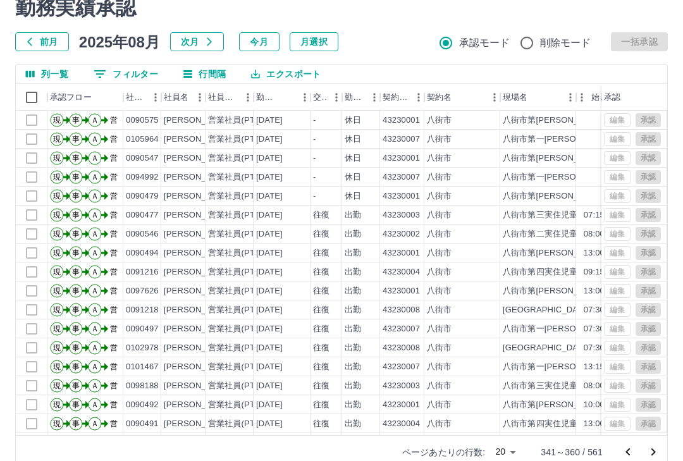
click at [653, 453] on icon "次のページへ" at bounding box center [653, 452] width 4 height 8
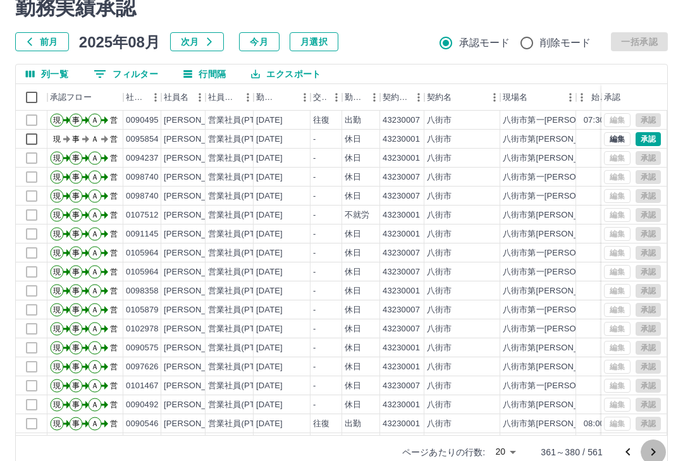
click at [653, 455] on icon "次のページへ" at bounding box center [653, 452] width 15 height 15
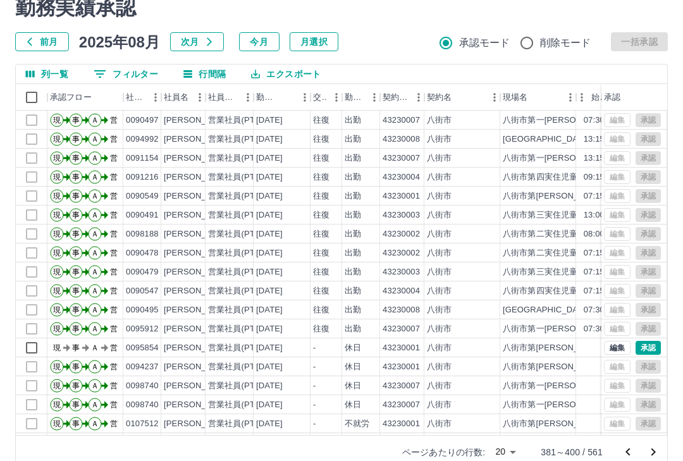
click at [656, 455] on icon "次のページへ" at bounding box center [653, 452] width 15 height 15
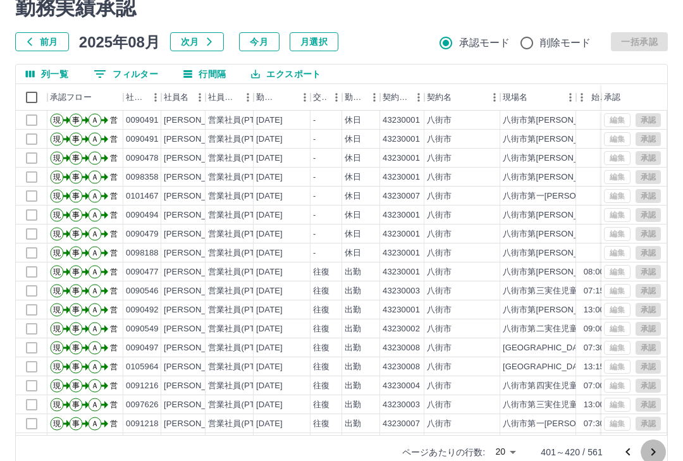
click at [657, 453] on icon "次のページへ" at bounding box center [653, 452] width 15 height 15
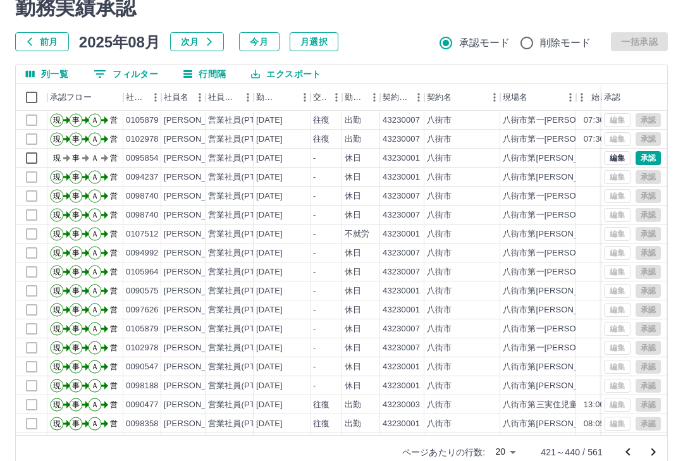
click at [653, 453] on icon "次のページへ" at bounding box center [653, 452] width 4 height 8
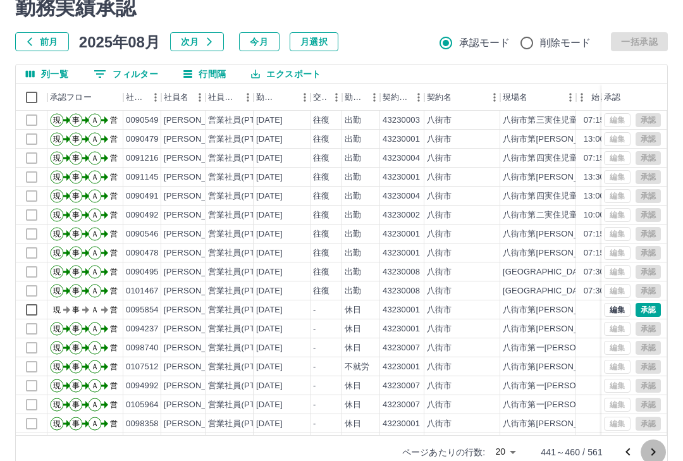
click at [658, 454] on icon "次のページへ" at bounding box center [653, 452] width 15 height 15
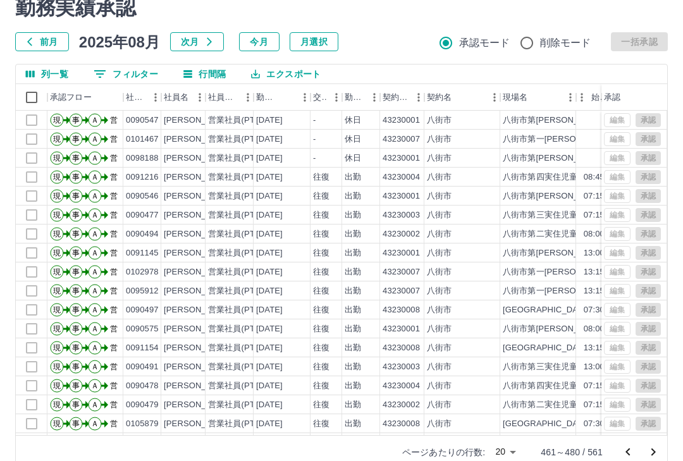
click at [656, 452] on icon "次のページへ" at bounding box center [653, 452] width 15 height 15
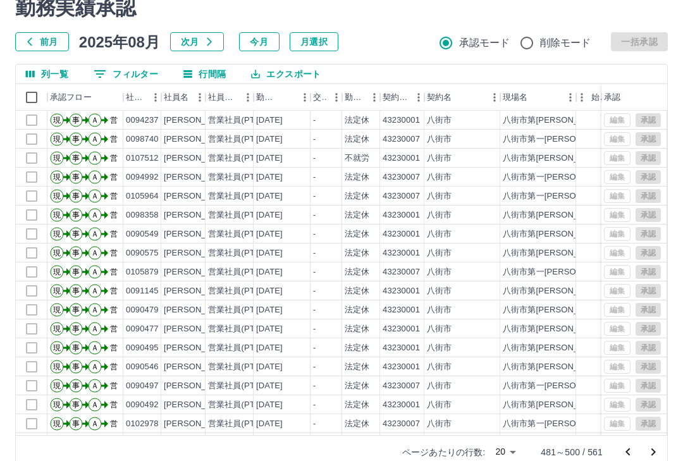
click at [658, 452] on icon "次のページへ" at bounding box center [653, 452] width 15 height 15
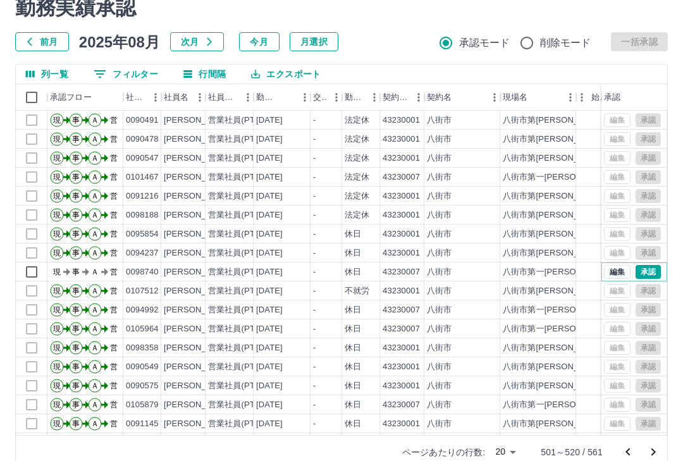
click at [649, 273] on button "承認" at bounding box center [648, 272] width 25 height 14
click at [655, 270] on button "承認" at bounding box center [648, 272] width 25 height 14
click at [652, 457] on icon "次のページへ" at bounding box center [653, 452] width 15 height 15
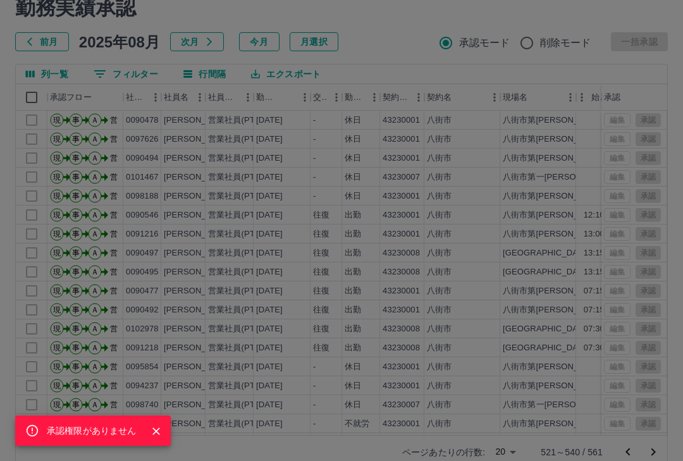
click at [655, 453] on div "承認権限がありません" at bounding box center [341, 230] width 683 height 461
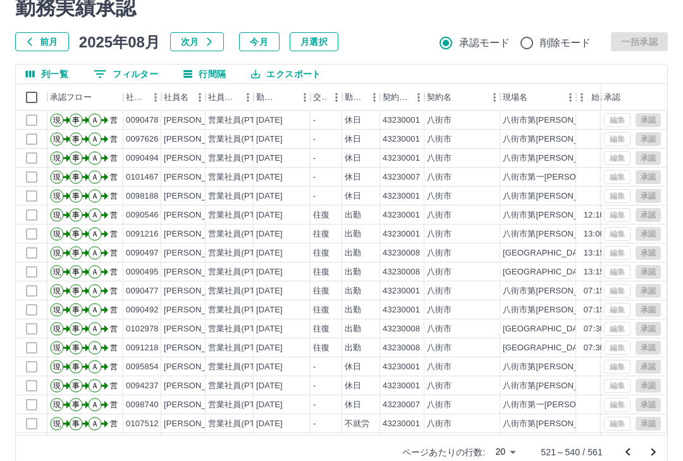
click at [651, 455] on icon "次のページへ" at bounding box center [653, 452] width 15 height 15
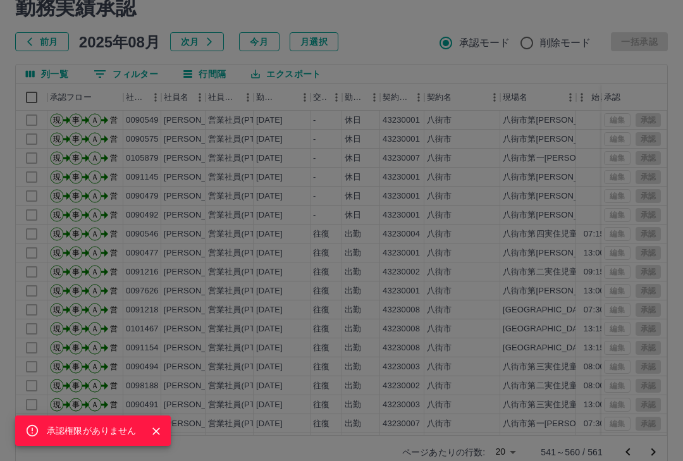
click at [653, 452] on div "承認権限がありません" at bounding box center [341, 230] width 683 height 461
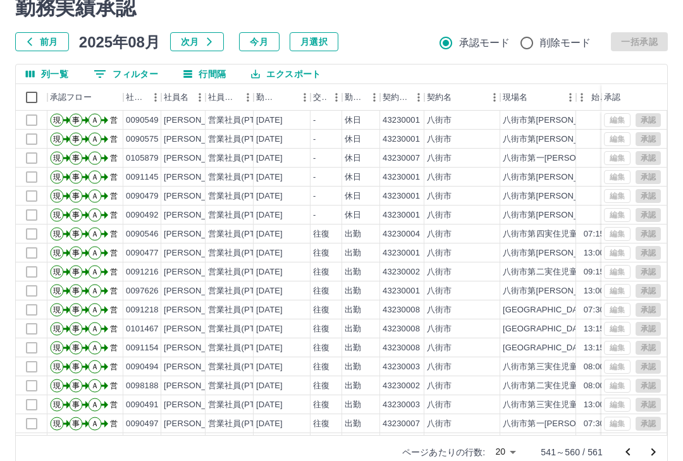
click at [655, 451] on icon "次のページへ" at bounding box center [653, 452] width 15 height 15
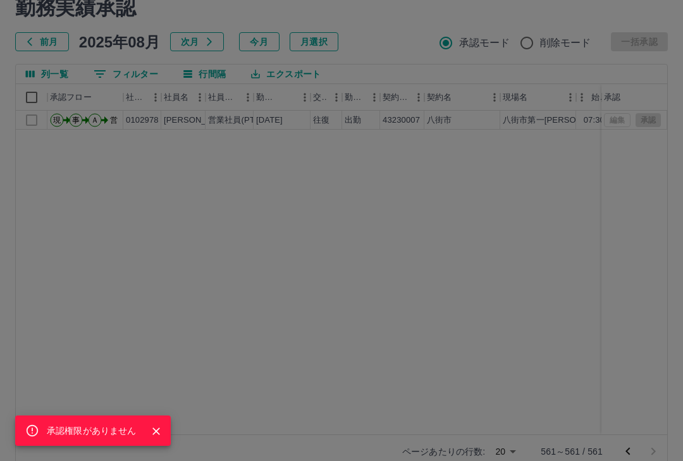
click at [627, 455] on div "承認権限がありません" at bounding box center [341, 230] width 683 height 461
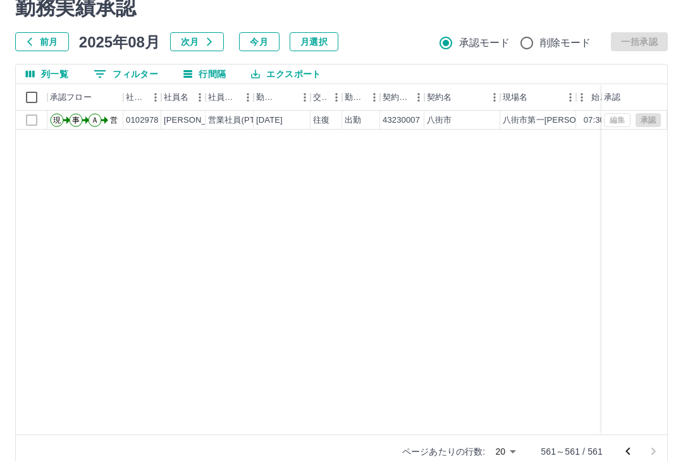
click at [632, 457] on icon "前のページへ" at bounding box center [627, 451] width 15 height 15
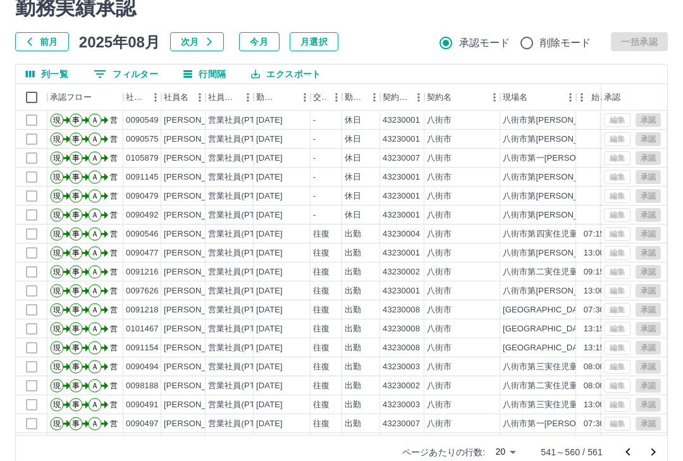
click at [632, 455] on icon "前のページへ" at bounding box center [627, 452] width 15 height 15
click at [624, 459] on icon "前のページへ" at bounding box center [627, 452] width 15 height 15
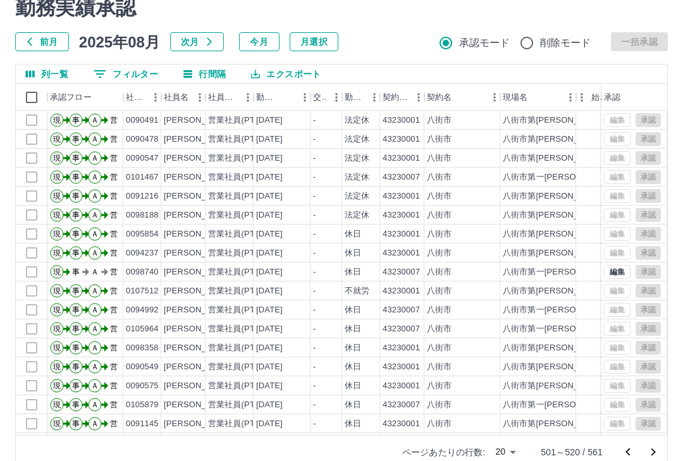
click at [625, 459] on icon "前のページへ" at bounding box center [627, 452] width 15 height 15
click at [625, 460] on button "前のページへ" at bounding box center [627, 452] width 25 height 25
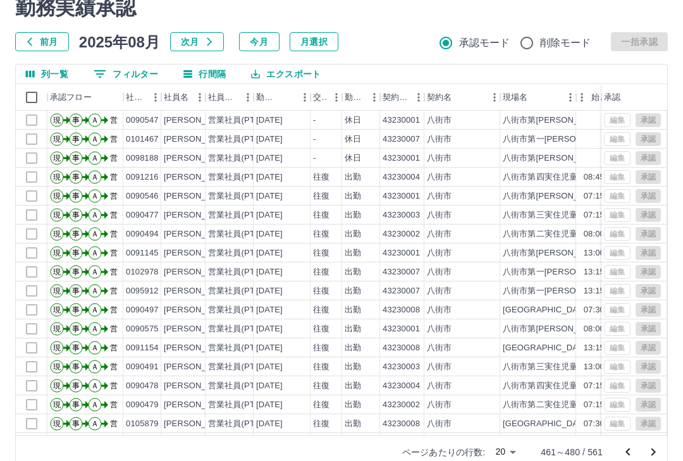
click at [626, 457] on icon "前のページへ" at bounding box center [627, 452] width 15 height 15
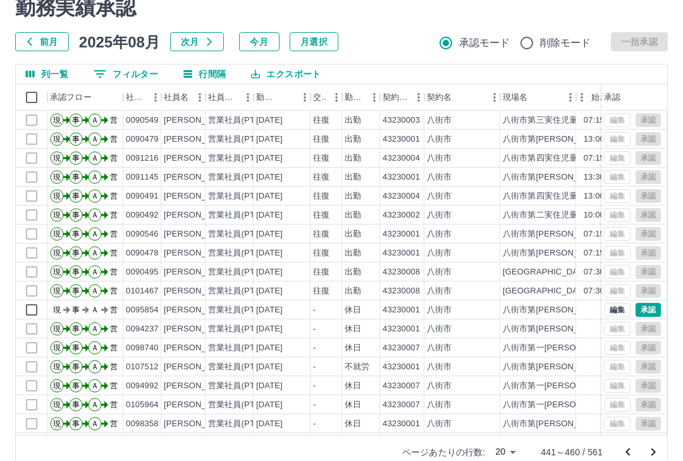
click at [626, 457] on icon "前のページへ" at bounding box center [627, 452] width 15 height 15
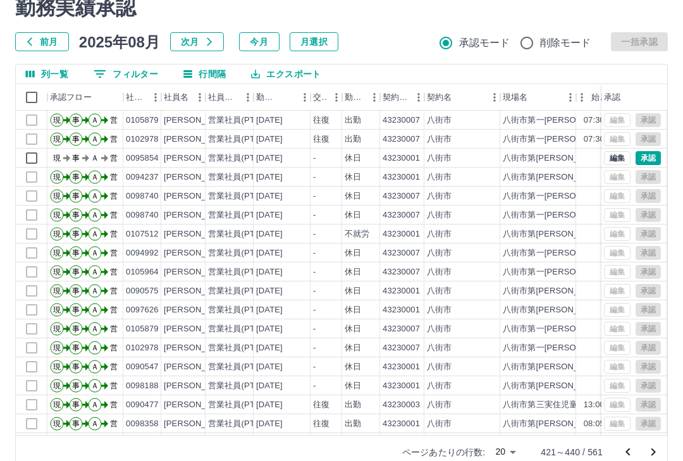
click at [625, 458] on icon "前のページへ" at bounding box center [627, 452] width 15 height 15
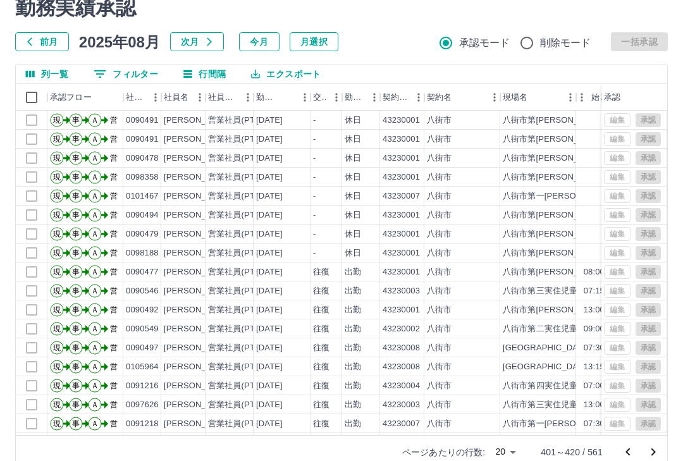
click at [627, 458] on icon "前のページへ" at bounding box center [627, 452] width 15 height 15
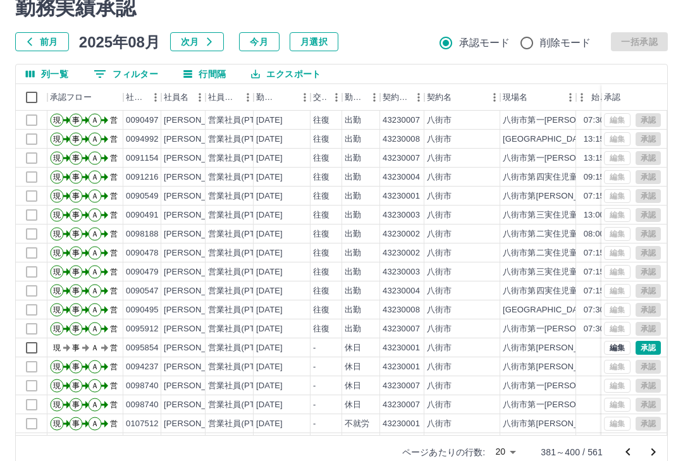
click at [627, 455] on icon "前のページへ" at bounding box center [627, 452] width 15 height 15
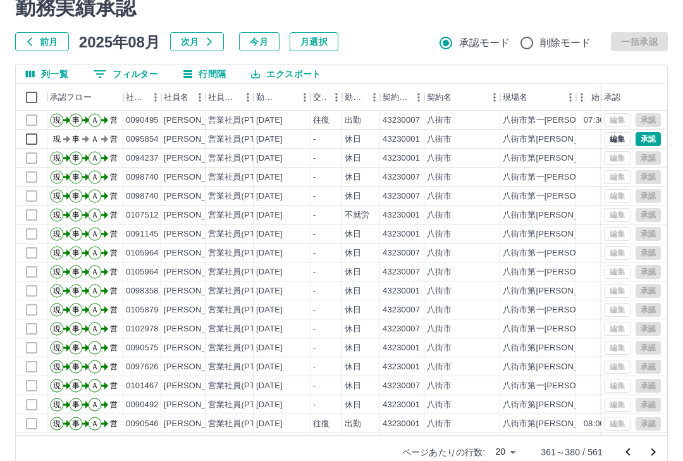
click at [629, 457] on icon "前のページへ" at bounding box center [627, 452] width 15 height 15
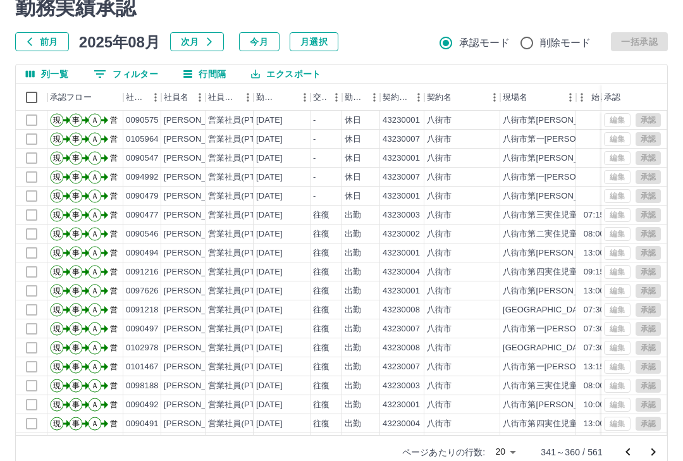
click at [627, 457] on icon "前のページへ" at bounding box center [627, 452] width 15 height 15
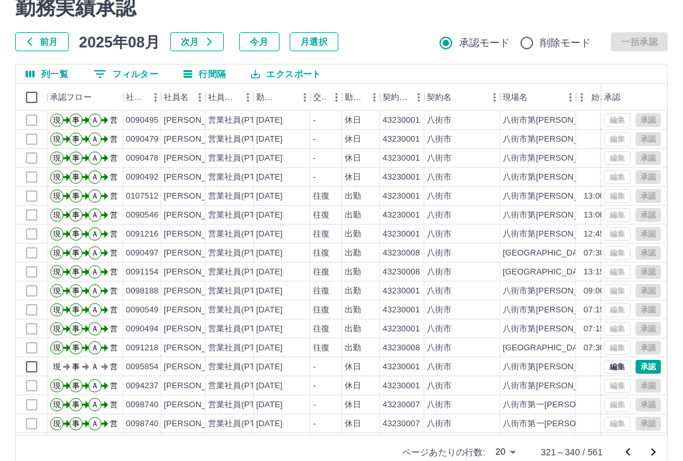
click at [630, 455] on icon "前のページへ" at bounding box center [627, 452] width 15 height 15
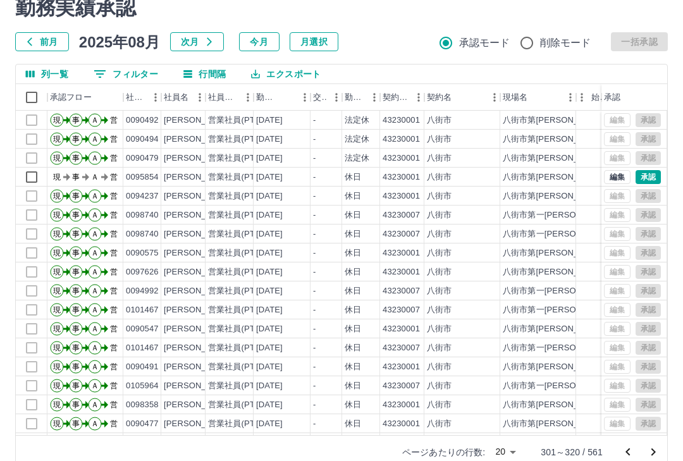
click at [625, 456] on icon "前のページへ" at bounding box center [627, 452] width 15 height 15
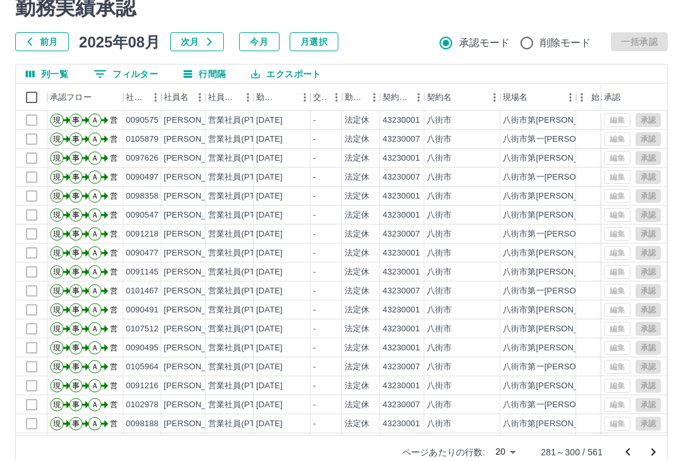
click at [627, 459] on icon "前のページへ" at bounding box center [627, 452] width 15 height 15
click at [625, 456] on icon "前のページへ" at bounding box center [627, 452] width 15 height 15
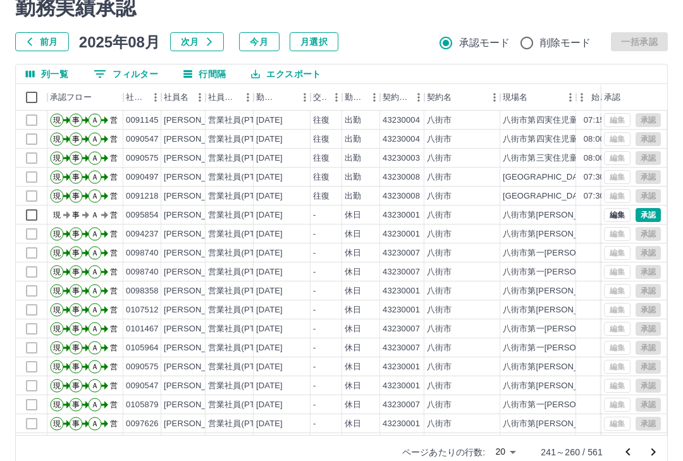
click at [627, 456] on icon "前のページへ" at bounding box center [627, 452] width 15 height 15
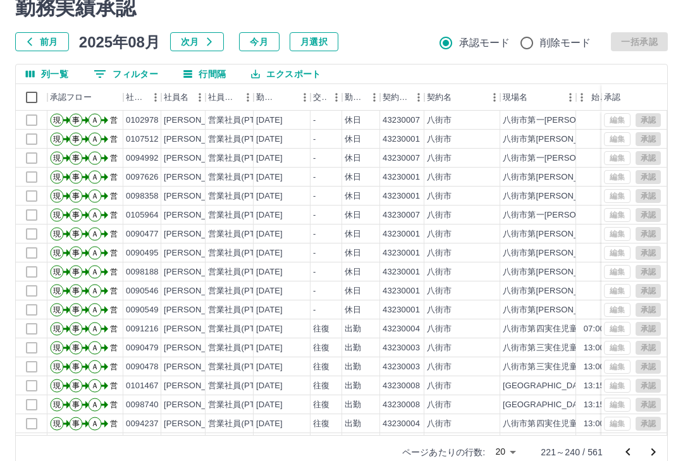
click at [629, 455] on icon "前のページへ" at bounding box center [627, 452] width 4 height 8
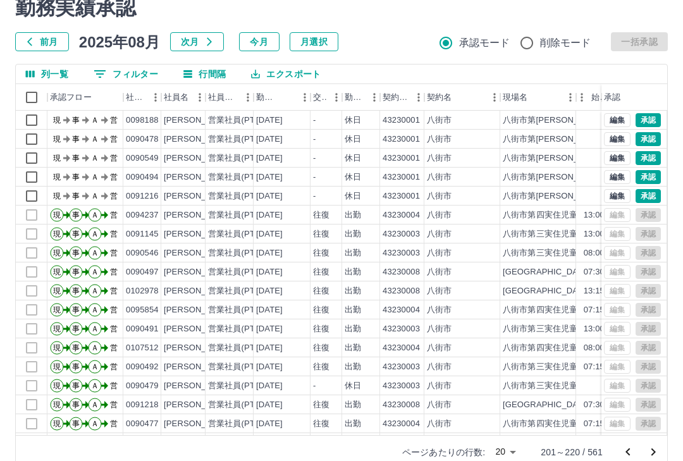
click at [630, 456] on icon "前のページへ" at bounding box center [627, 452] width 15 height 15
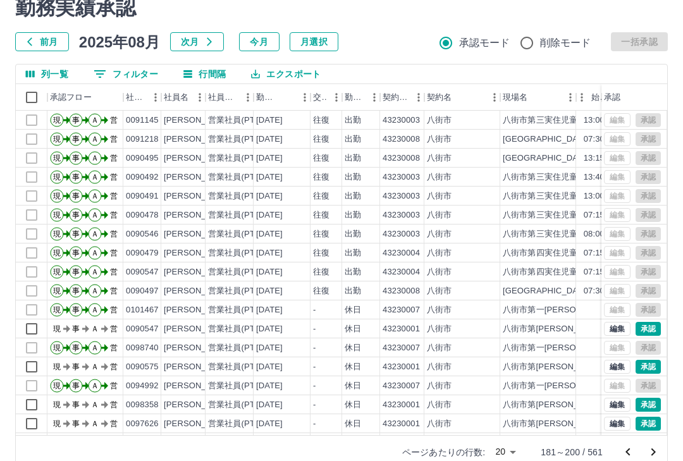
click at [628, 456] on icon "前のページへ" at bounding box center [627, 452] width 15 height 15
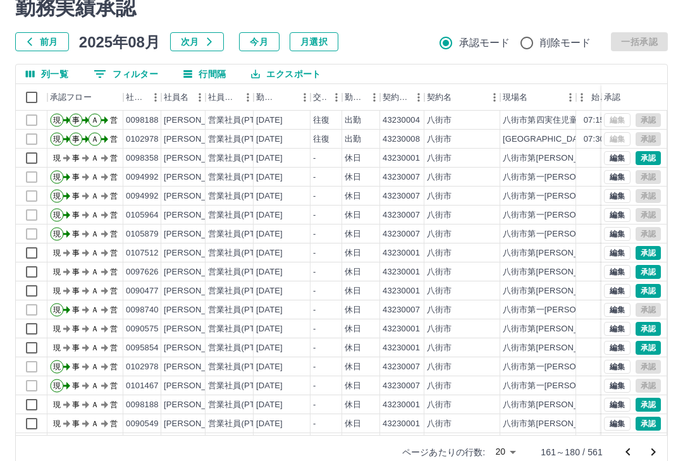
click at [627, 456] on icon "前のページへ" at bounding box center [627, 452] width 15 height 15
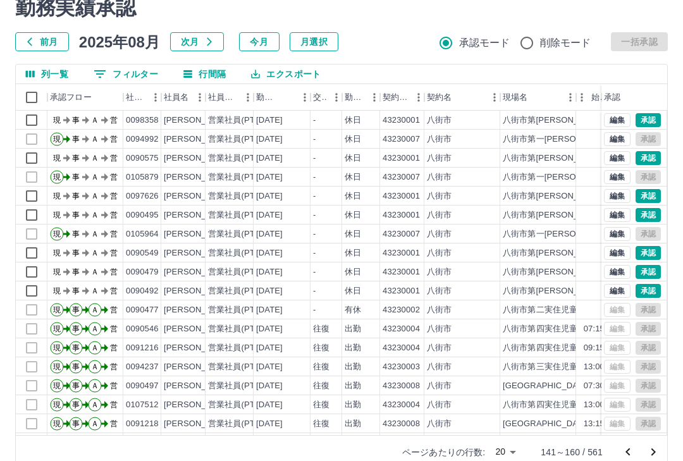
click at [627, 455] on icon "前のページへ" at bounding box center [627, 452] width 15 height 15
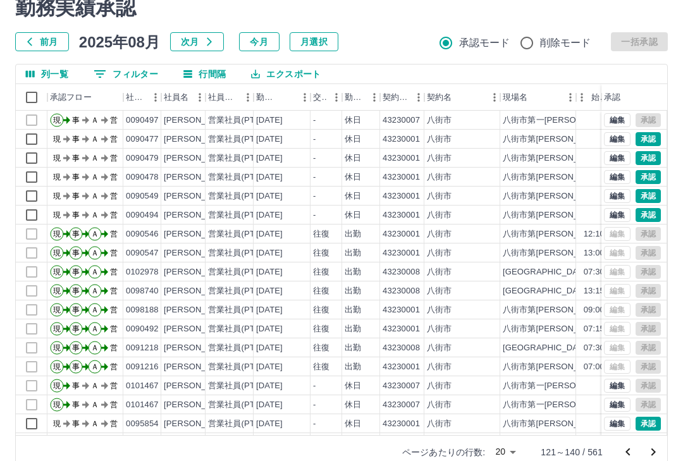
click at [627, 459] on icon "前のページへ" at bounding box center [627, 452] width 15 height 15
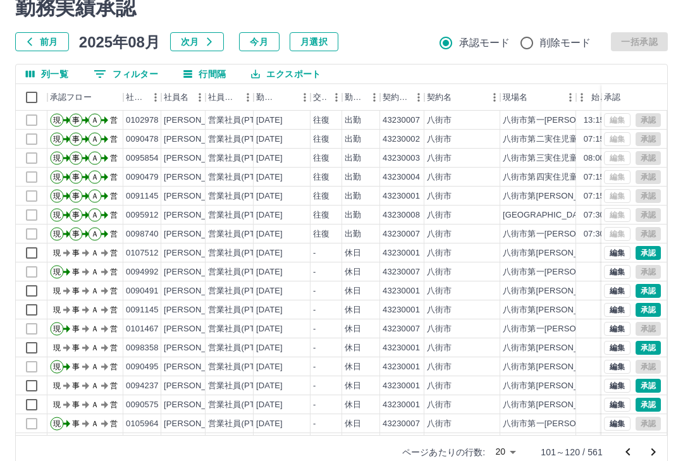
click at [626, 456] on icon "前のページへ" at bounding box center [627, 452] width 15 height 15
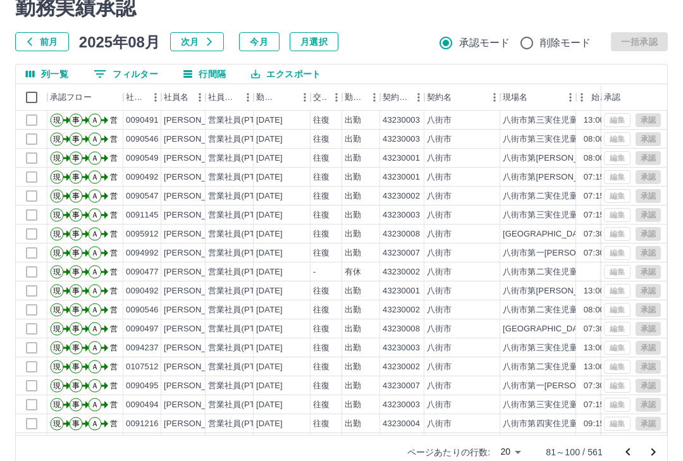
click at [627, 457] on icon "前のページへ" at bounding box center [627, 452] width 15 height 15
click at [630, 457] on icon "前のページへ" at bounding box center [627, 452] width 15 height 15
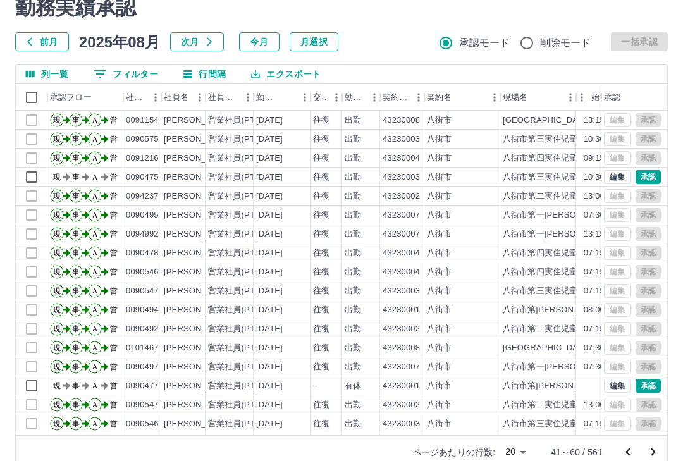
click at [636, 452] on button "前のページへ" at bounding box center [627, 452] width 25 height 25
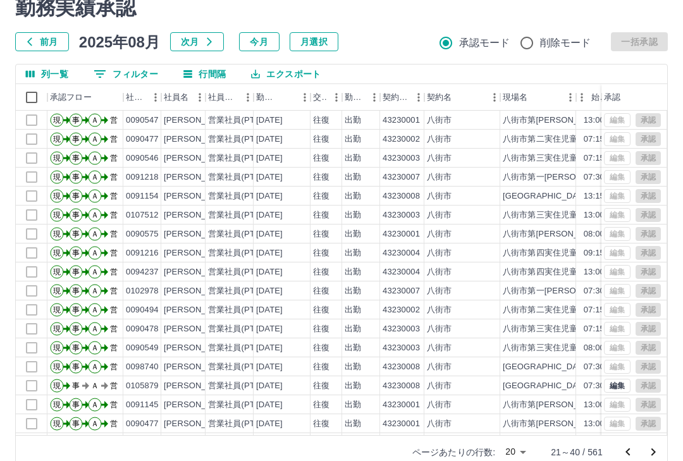
click at [630, 455] on icon "前のページへ" at bounding box center [627, 452] width 15 height 15
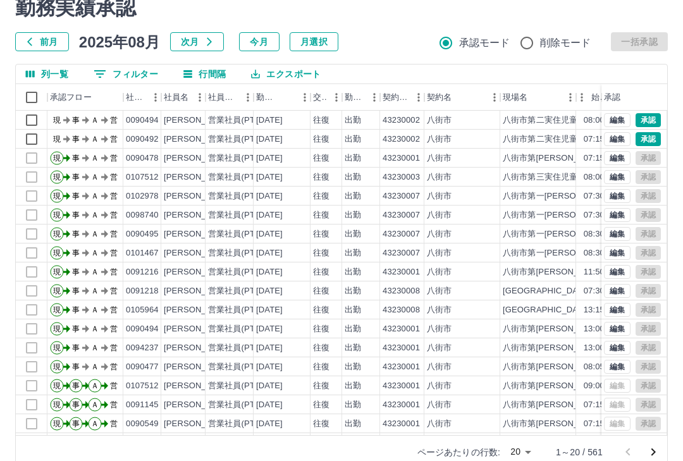
click at [634, 455] on div at bounding box center [640, 452] width 51 height 25
click at [632, 457] on div at bounding box center [640, 452] width 51 height 25
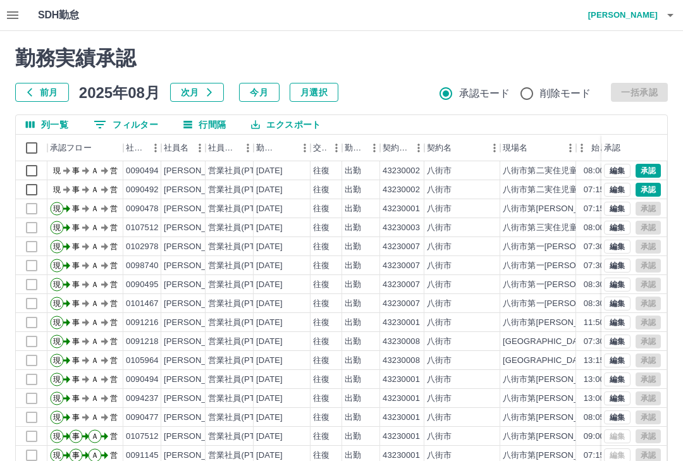
click at [639, 22] on h4 "[PERSON_NAME]" at bounding box center [620, 15] width 76 height 30
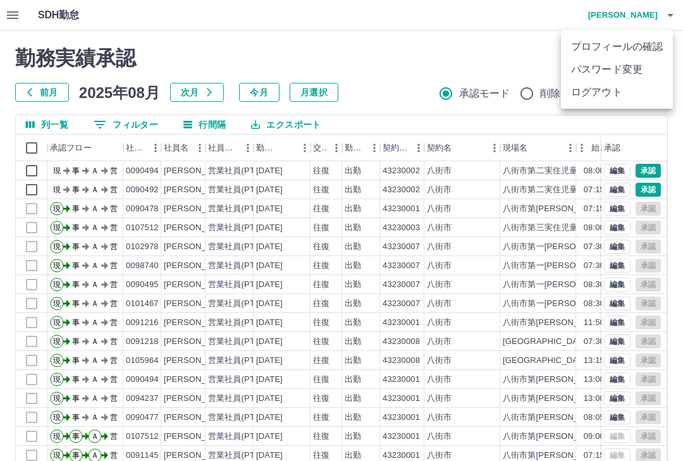
click at [598, 103] on li "ログアウト" at bounding box center [617, 92] width 112 height 23
